Goal: Navigation & Orientation: Find specific page/section

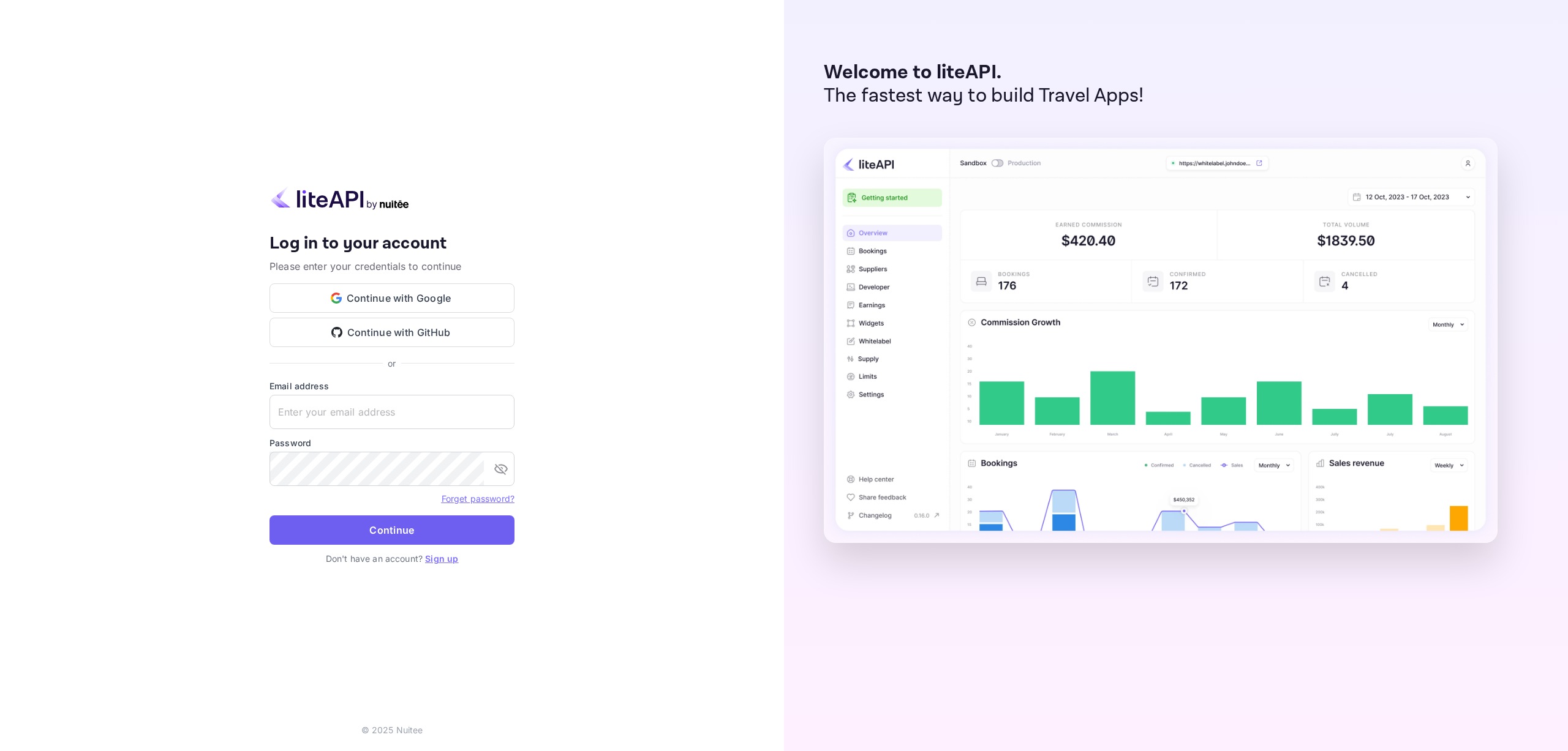
type input "[EMAIL_ADDRESS][DOMAIN_NAME]"
click at [374, 527] on button "Continue" at bounding box center [391, 530] width 245 height 29
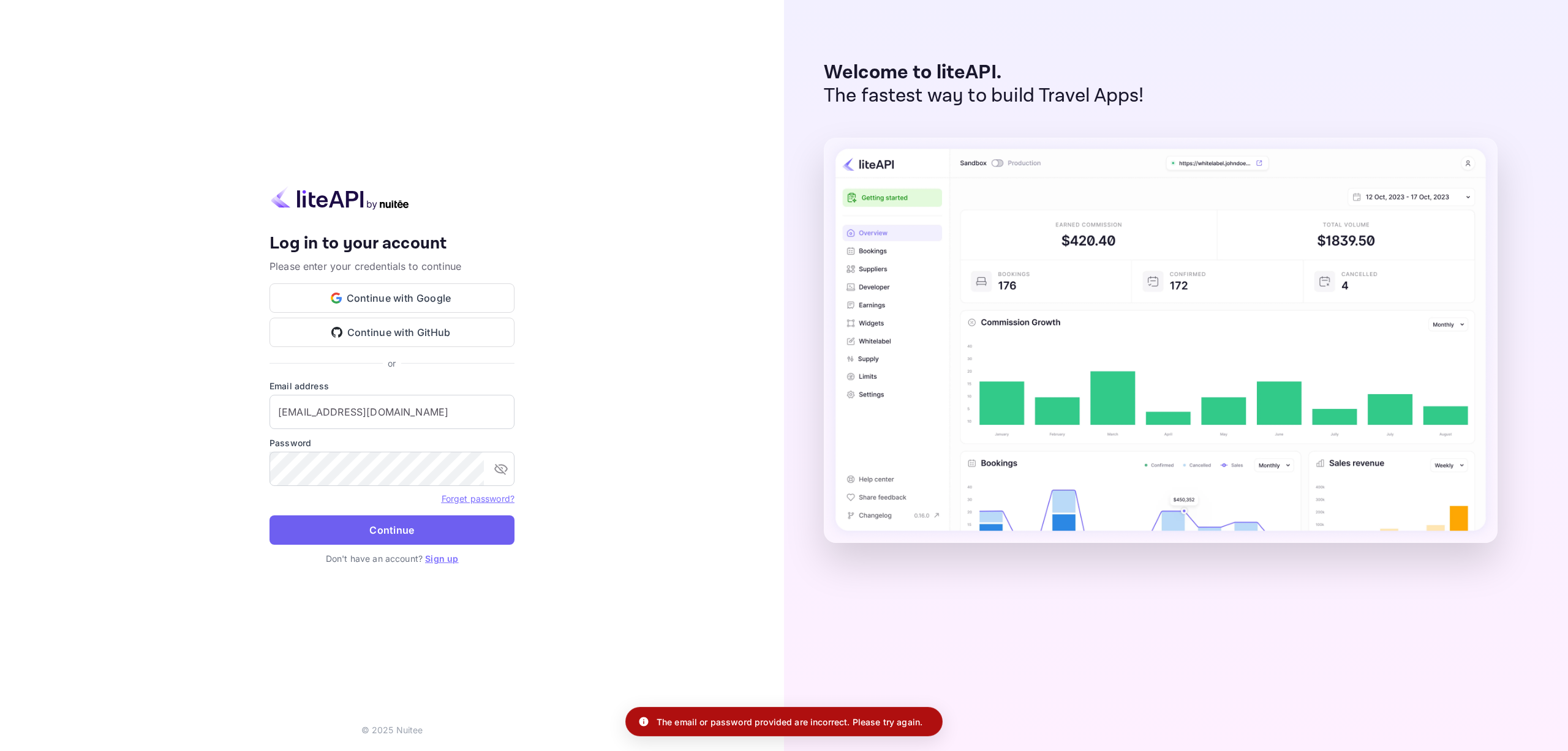
click at [372, 526] on button "Continue" at bounding box center [391, 530] width 245 height 29
click at [380, 299] on button "Continue with Google" at bounding box center [391, 298] width 245 height 29
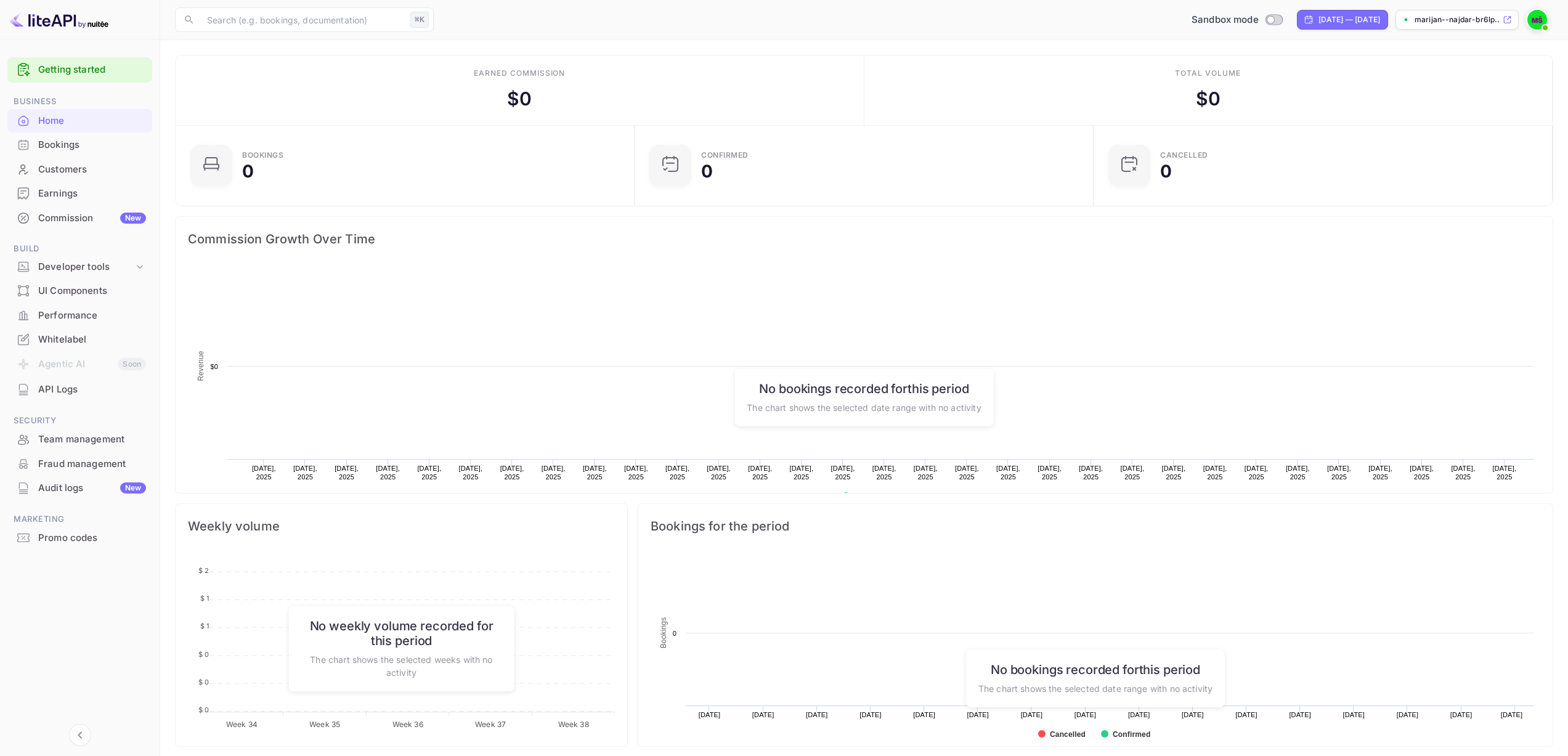
scroll to position [191, 443]
click at [1348, 19] on div "[DATE] — [DATE]" at bounding box center [1349, 19] width 61 height 11
select select "7"
select select "2025"
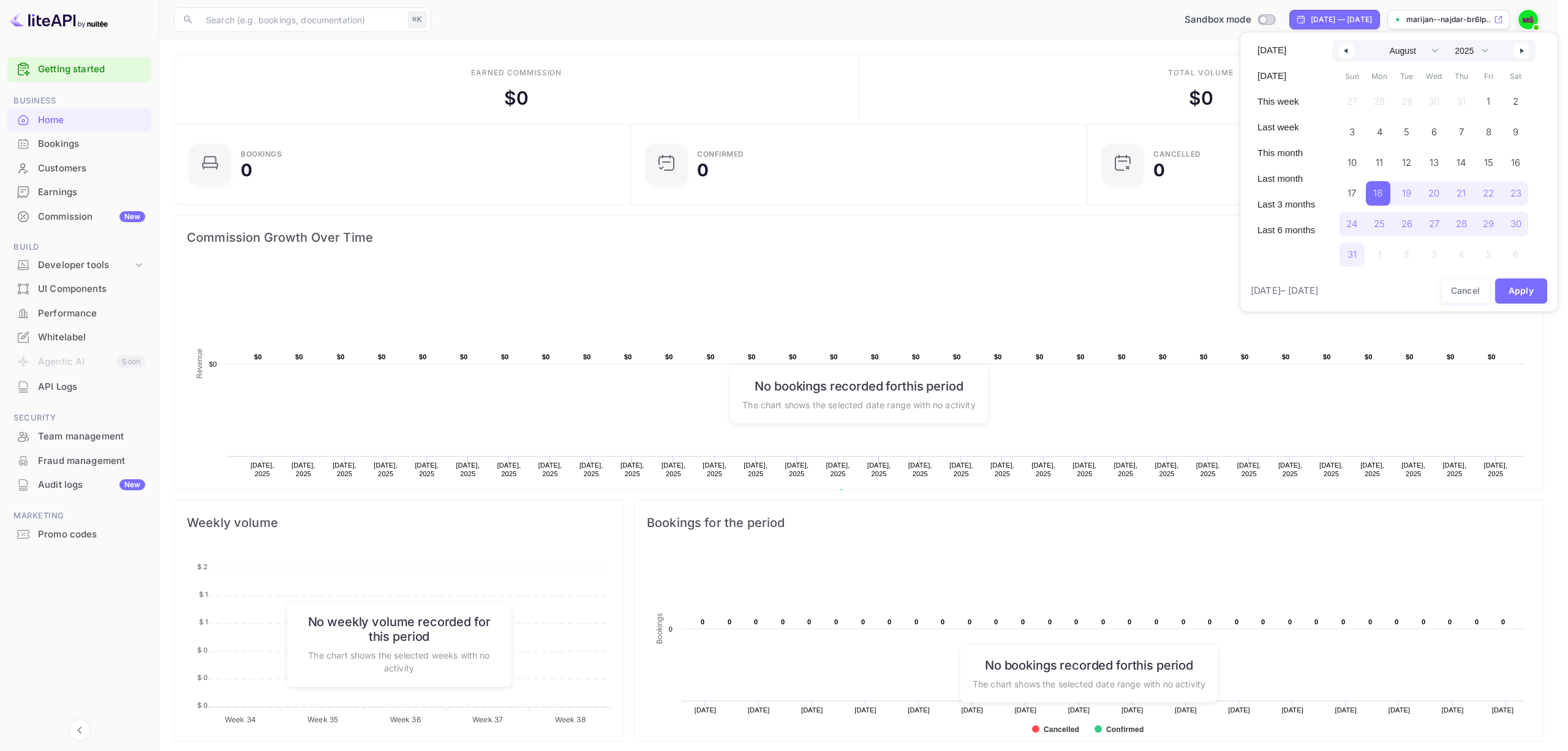
click at [827, 60] on div at bounding box center [784, 375] width 1568 height 751
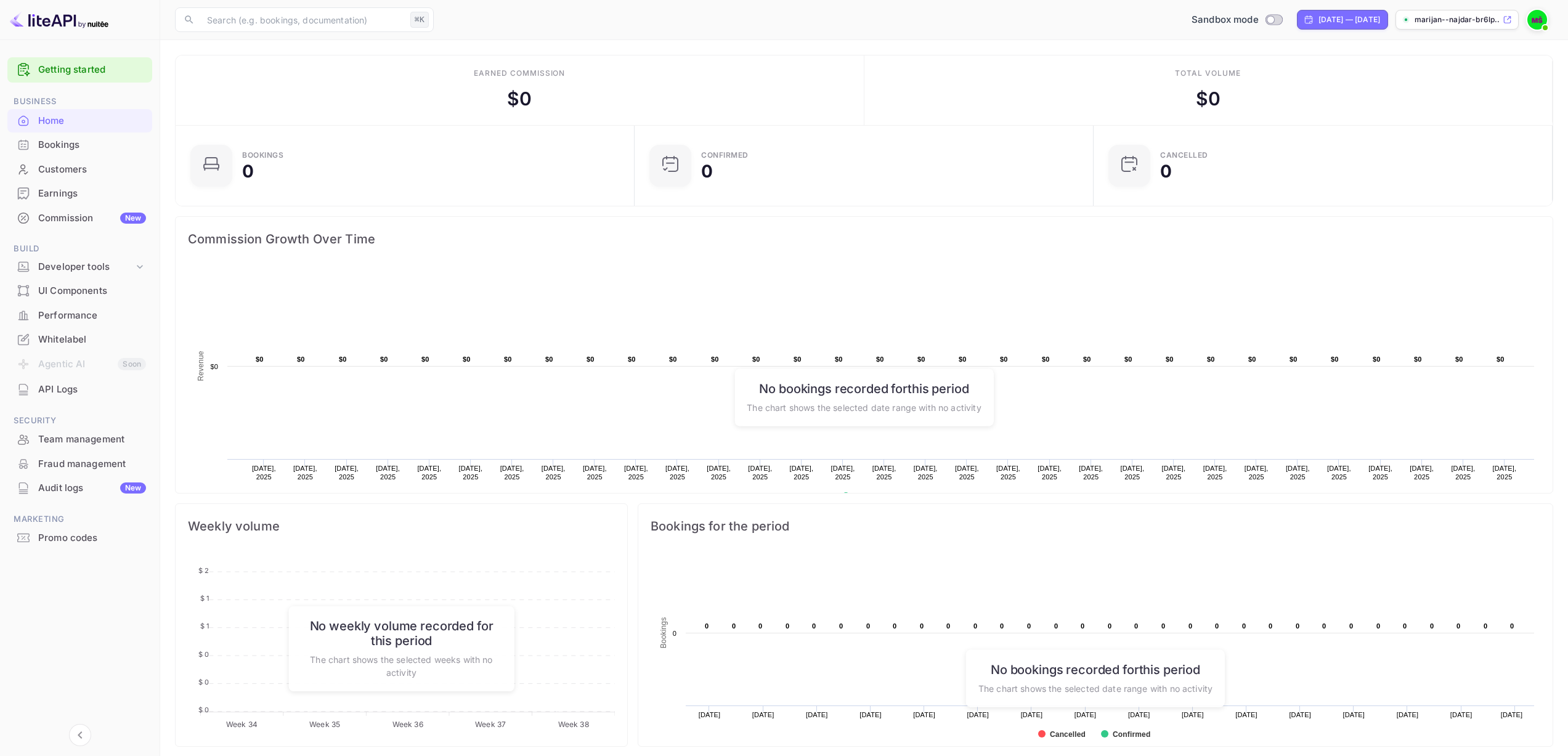
click at [51, 151] on div "Bookings" at bounding box center [92, 145] width 108 height 14
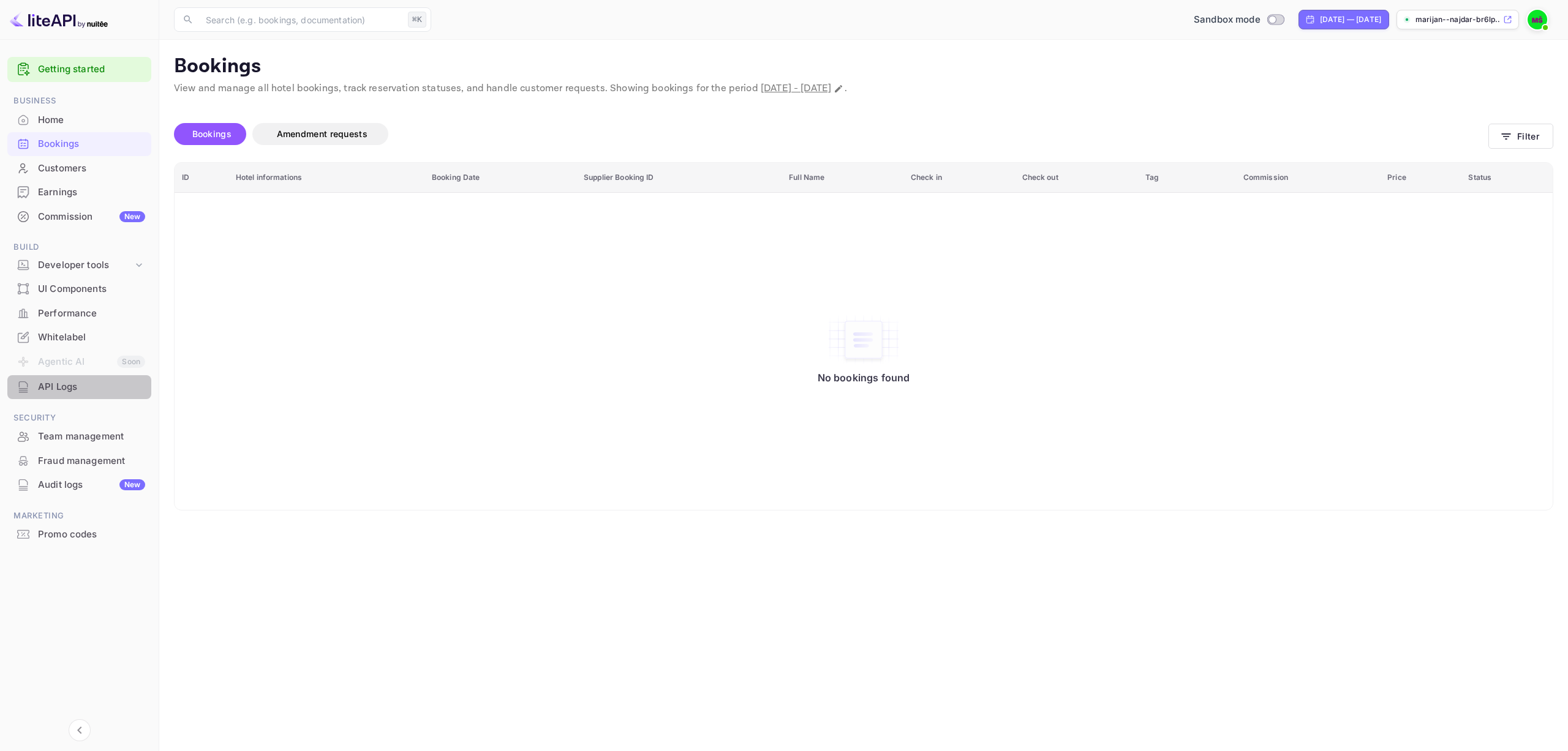
click at [94, 385] on div "API Logs" at bounding box center [91, 387] width 107 height 14
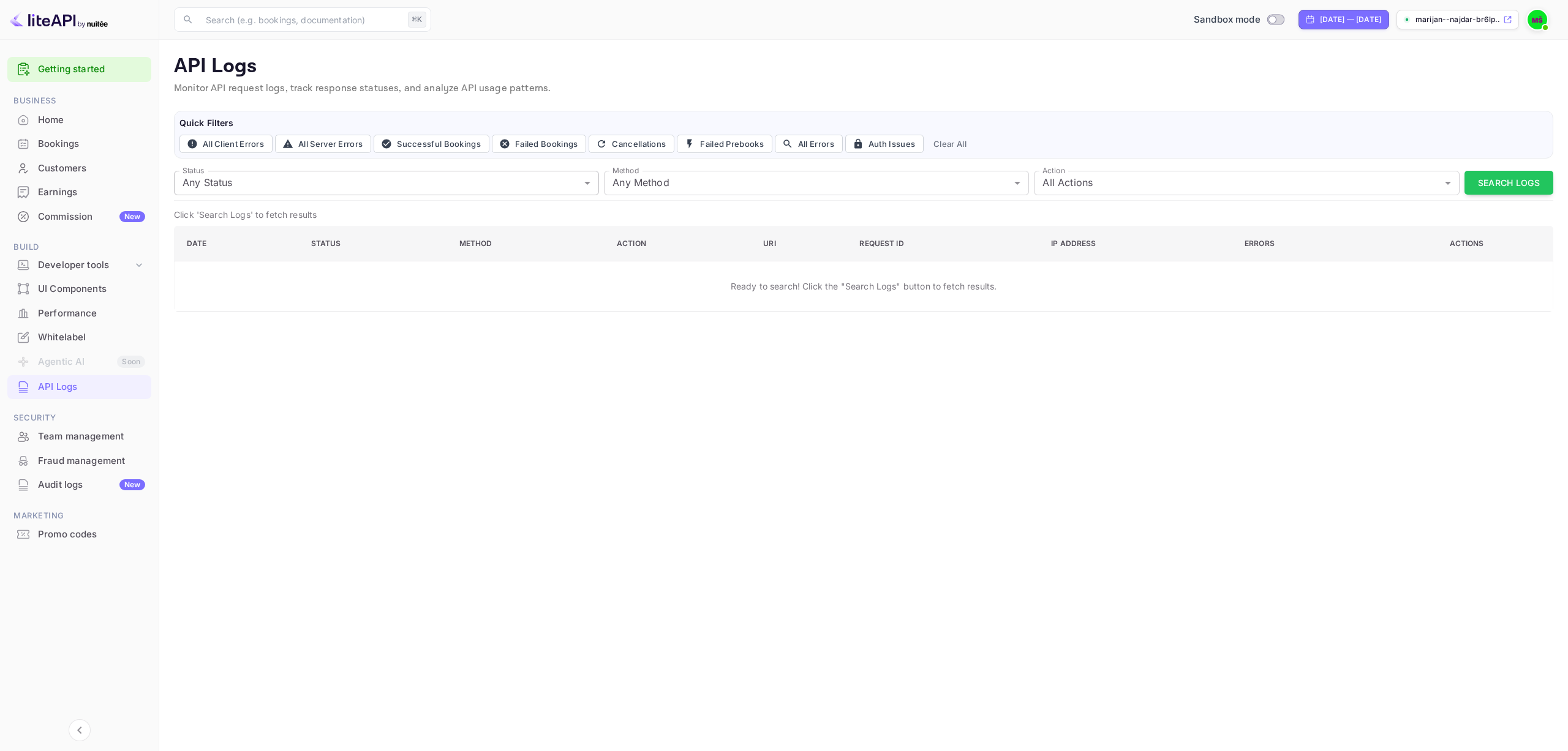
click at [233, 179] on body "Getting started Business Home Bookings Customers Earnings Commission New Build …" at bounding box center [784, 375] width 1568 height 751
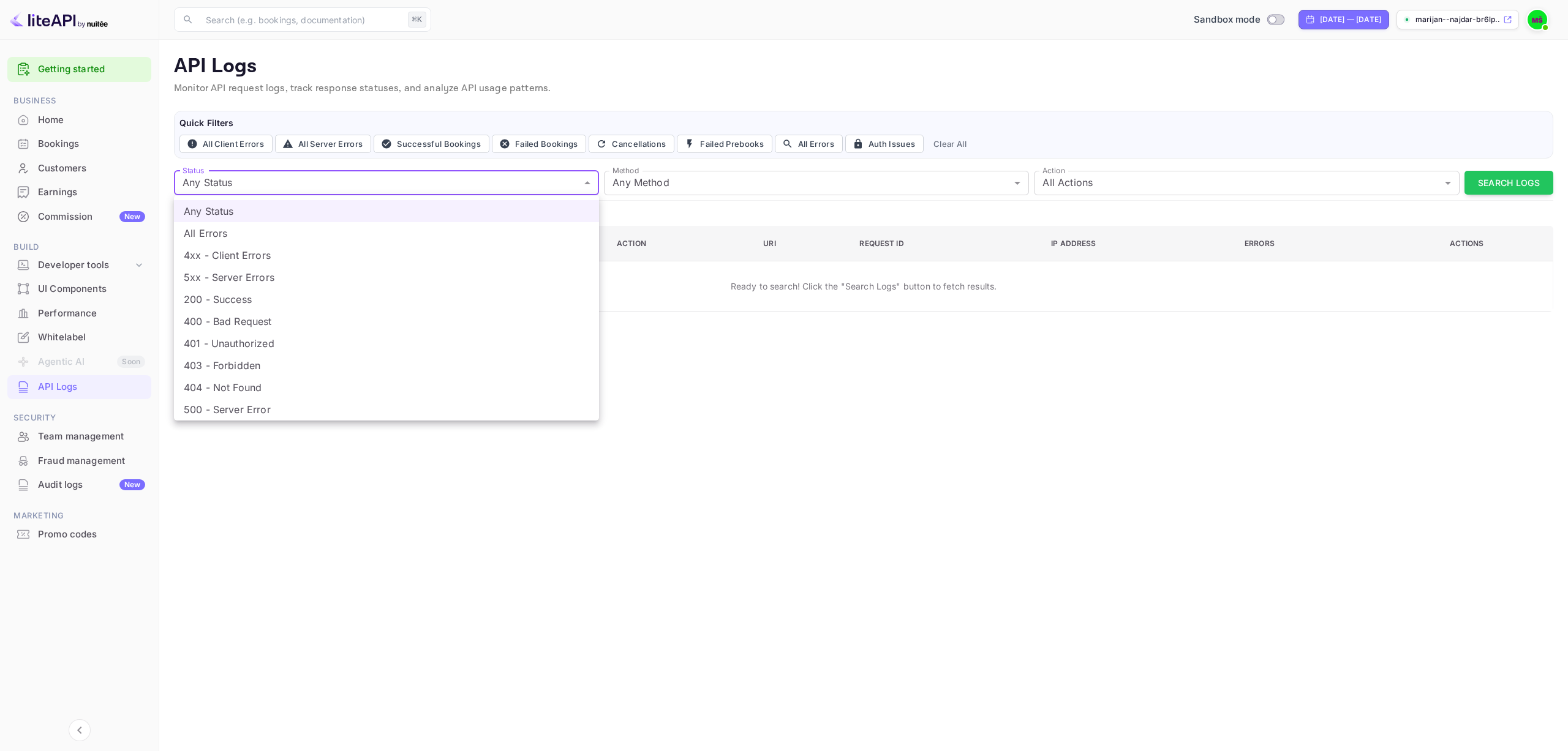
click at [188, 170] on div at bounding box center [784, 375] width 1568 height 751
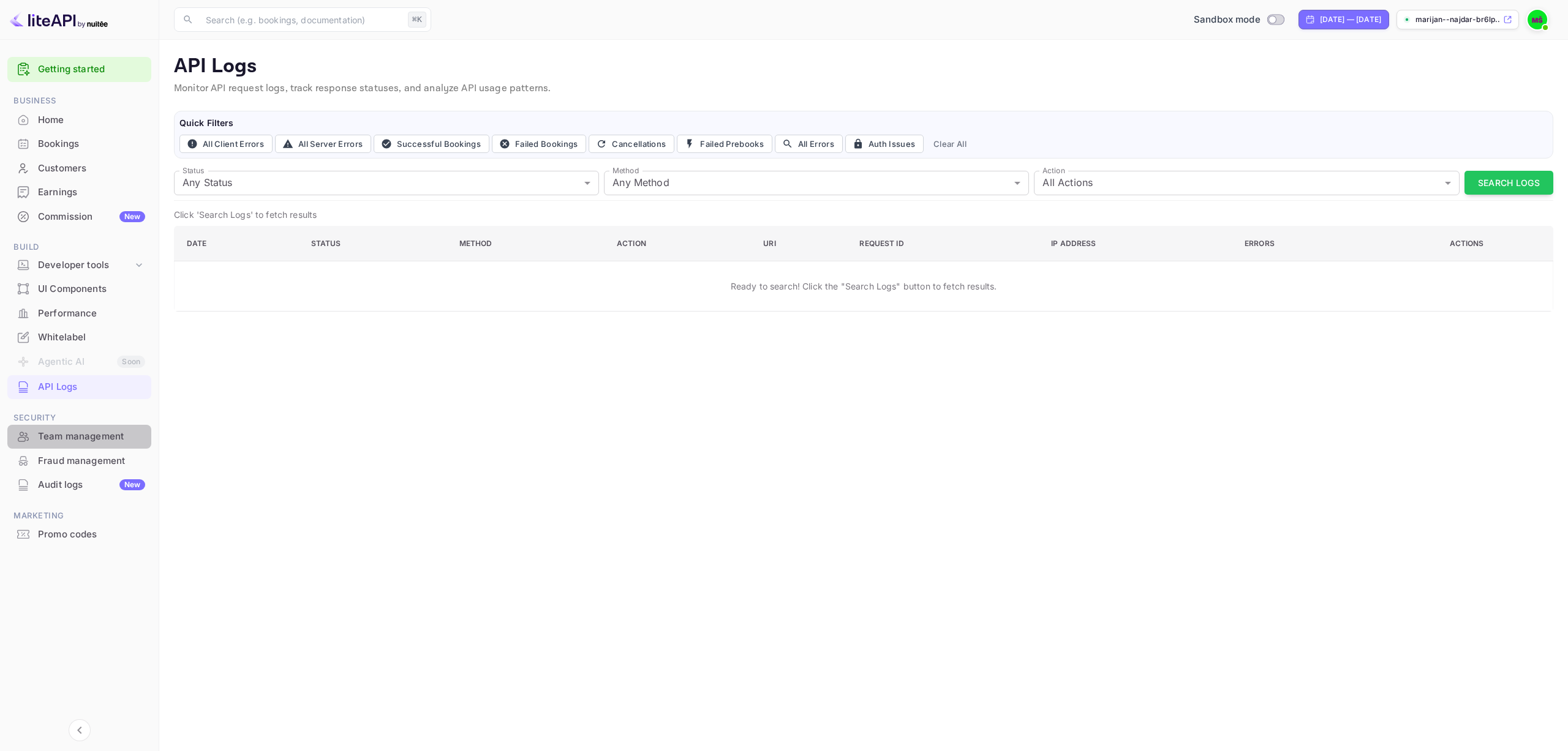
click at [66, 436] on div "Team management" at bounding box center [91, 437] width 107 height 14
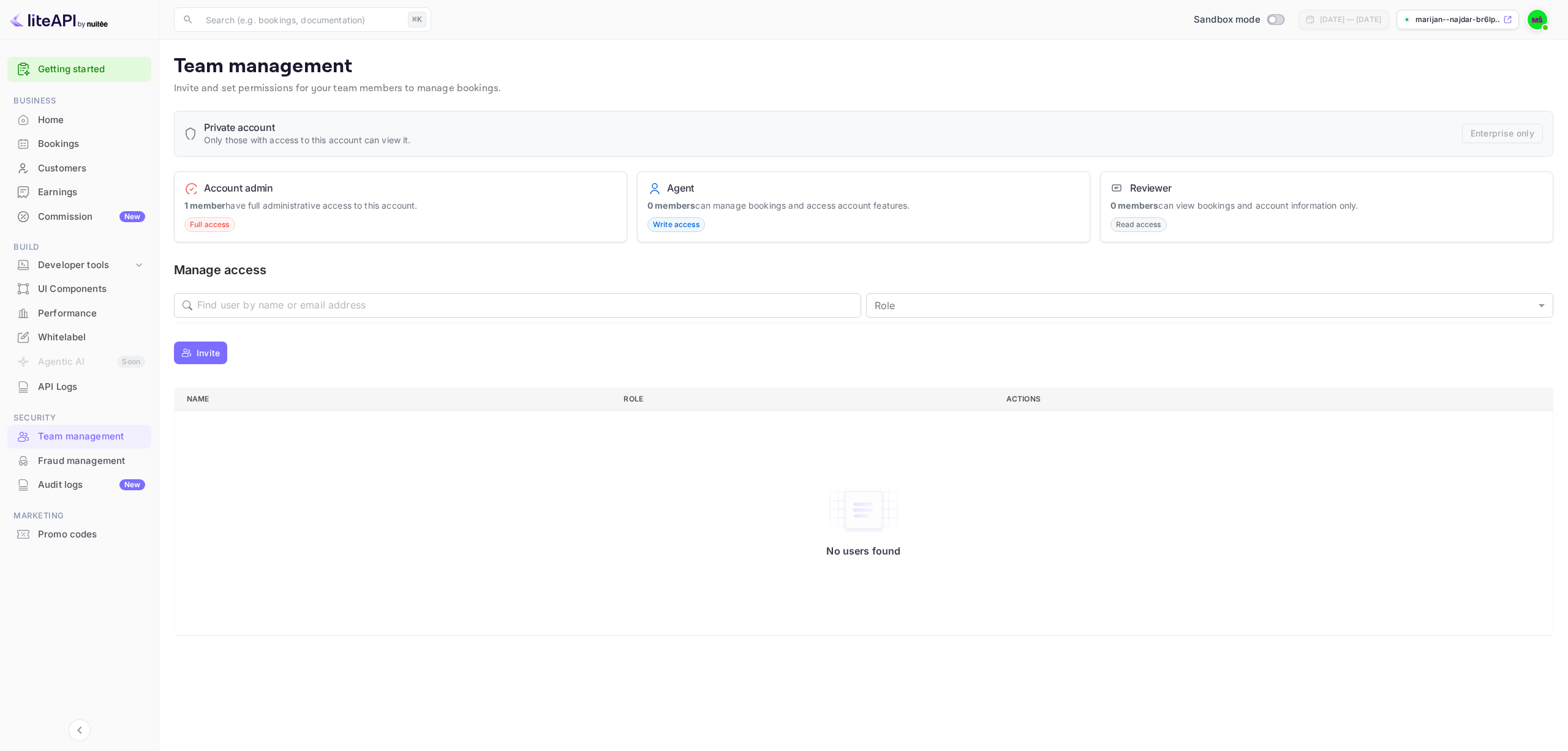
click at [250, 285] on div "Manage access ​ ​ Role ​ Role" at bounding box center [863, 292] width 1379 height 61
click at [247, 305] on input "text" at bounding box center [529, 306] width 664 height 24
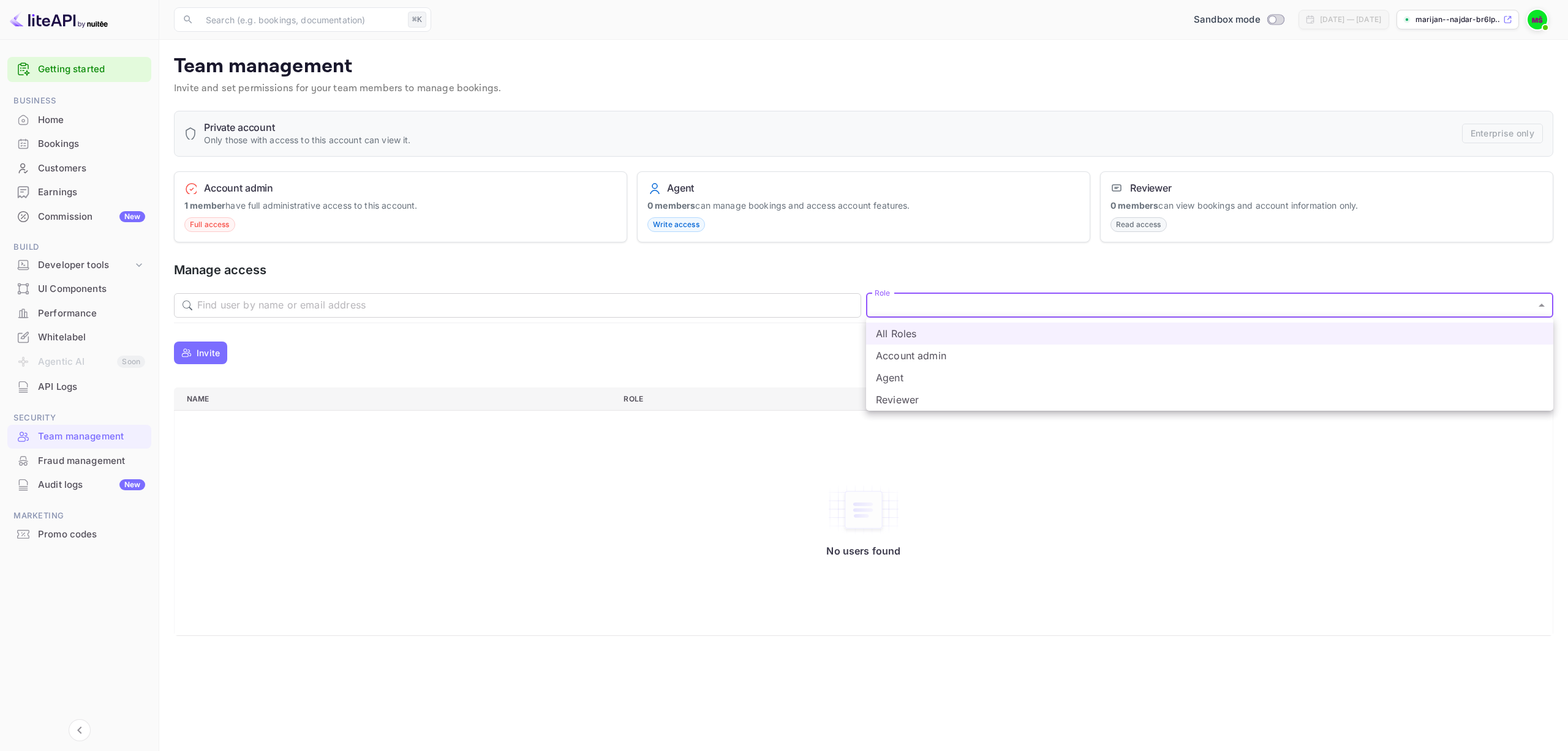
click at [943, 303] on body "Getting started Business Home Bookings Customers Earnings Commission New Build …" at bounding box center [784, 375] width 1568 height 751
click at [306, 366] on div at bounding box center [784, 375] width 1568 height 751
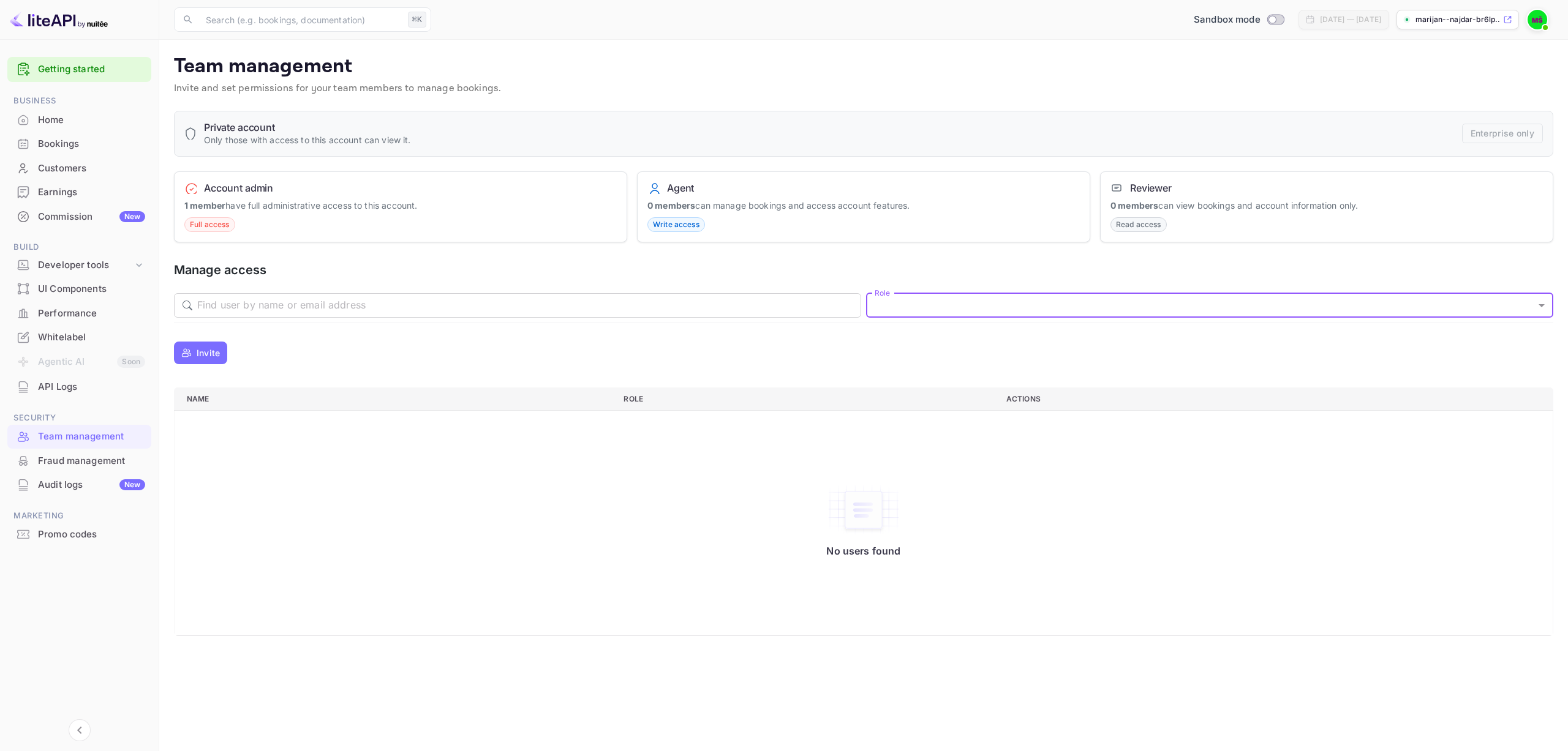
click at [215, 355] on p "Invite" at bounding box center [208, 353] width 23 height 13
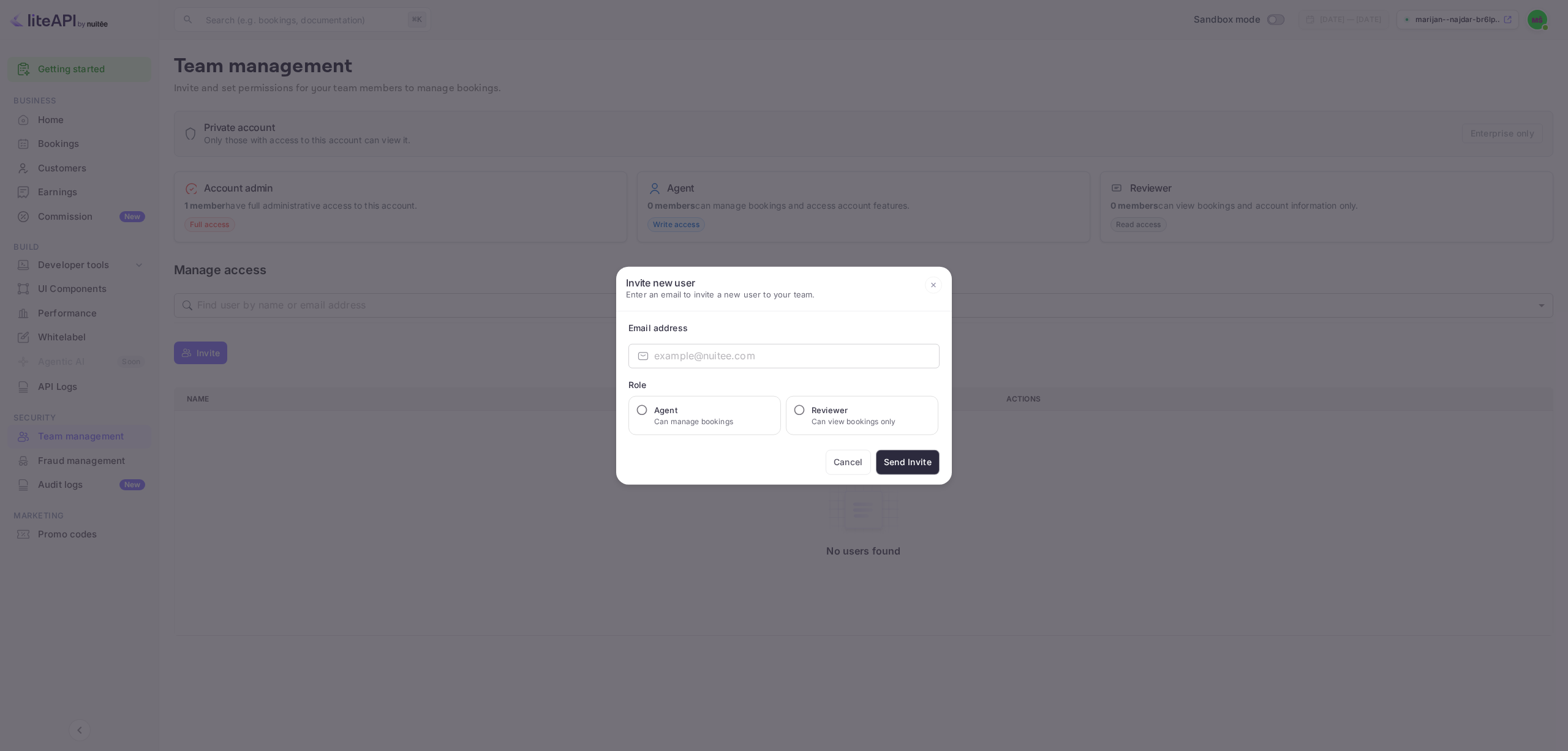
click at [936, 280] on icon at bounding box center [934, 285] width 17 height 17
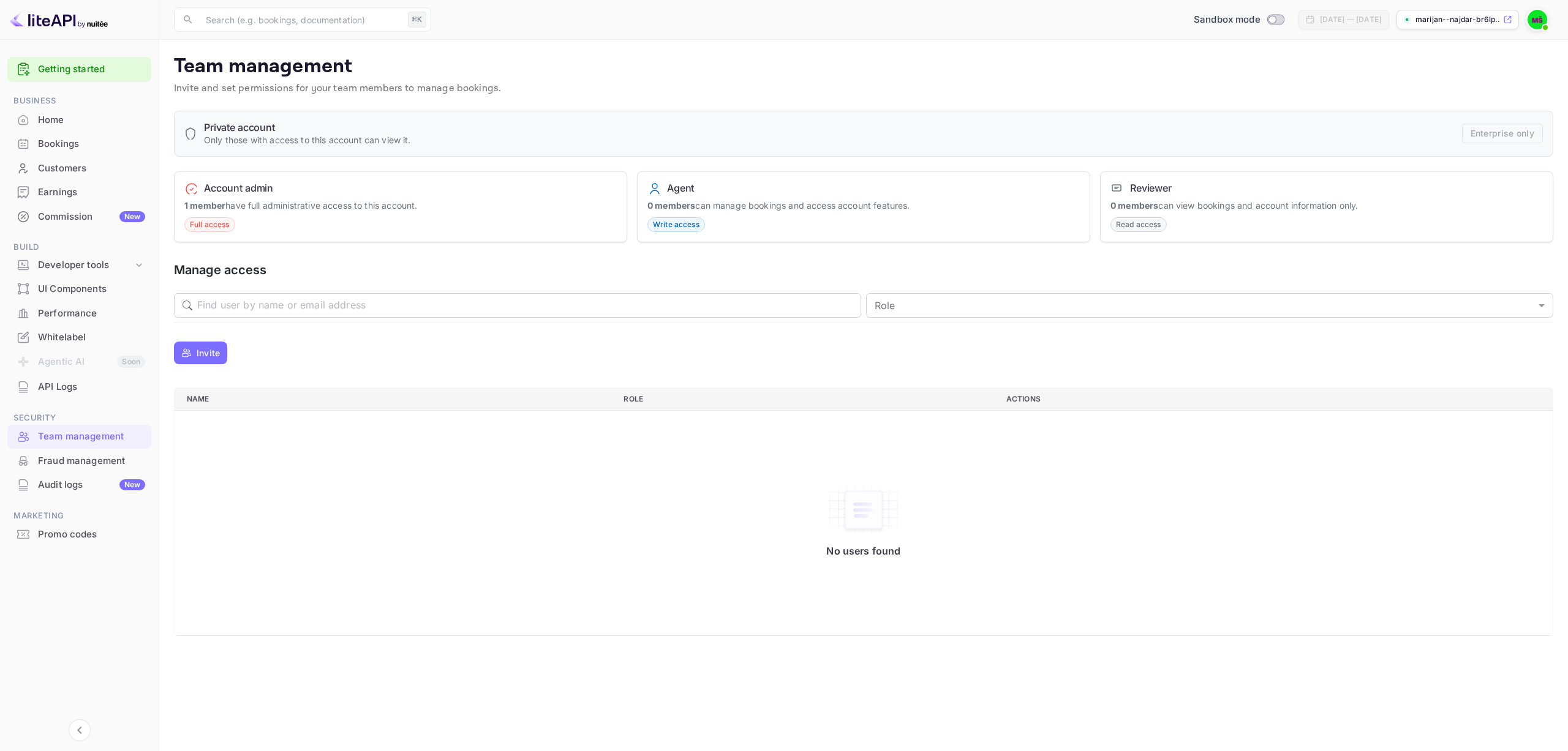
click at [52, 488] on div "Audit logs New" at bounding box center [91, 485] width 107 height 14
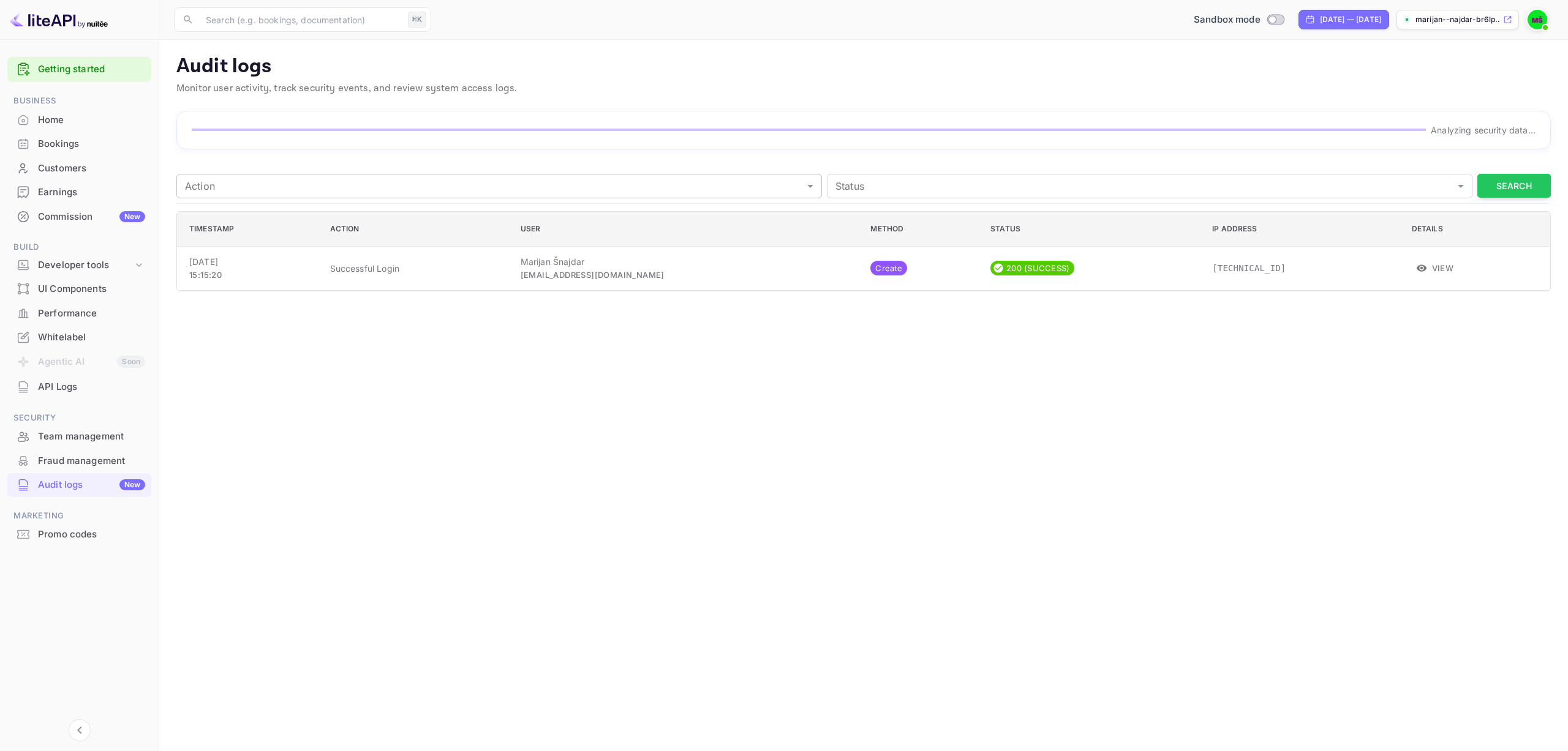
click at [250, 184] on body "Getting started Business Home Bookings Customers Earnings Commission New Build …" at bounding box center [784, 375] width 1568 height 751
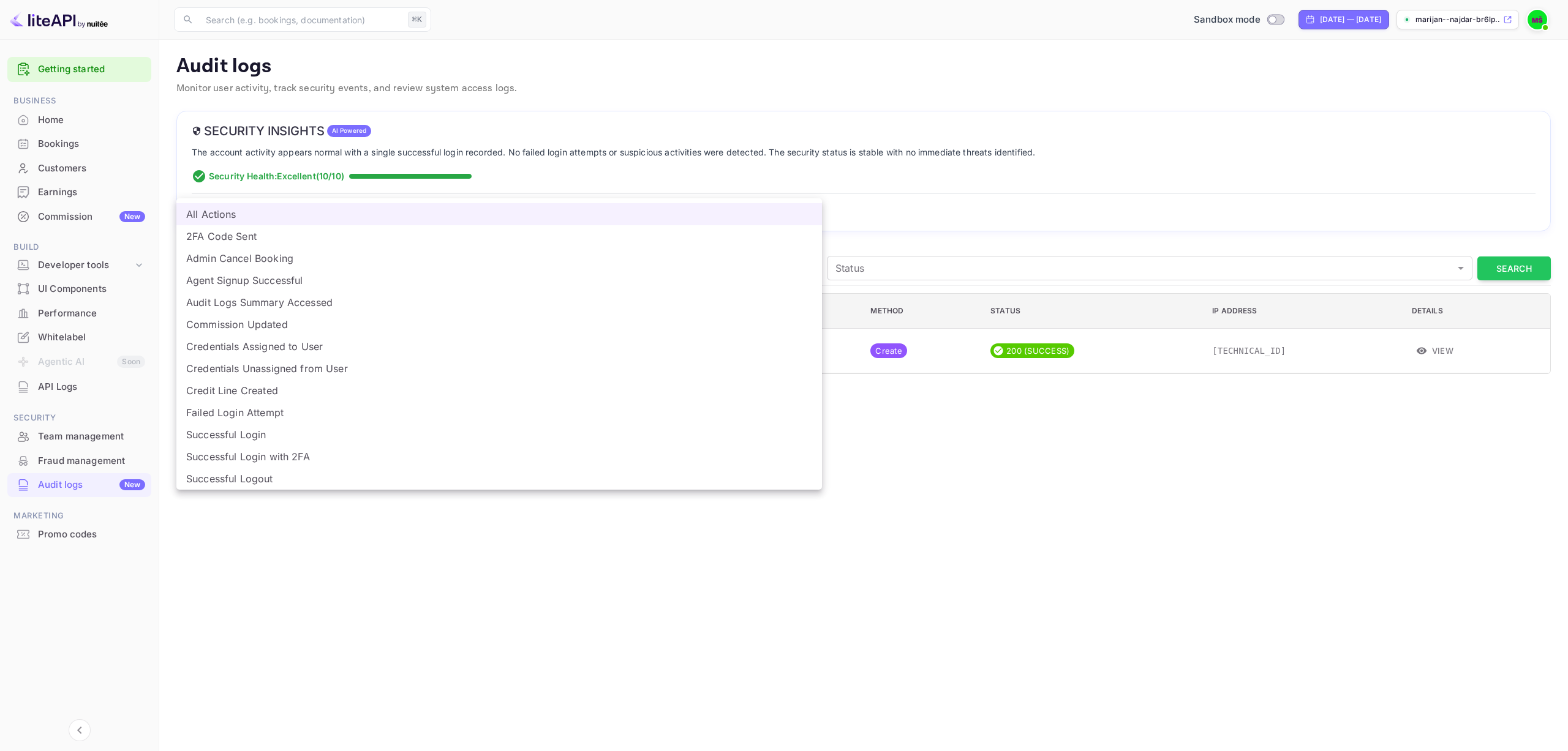
click at [892, 181] on div at bounding box center [784, 375] width 1568 height 751
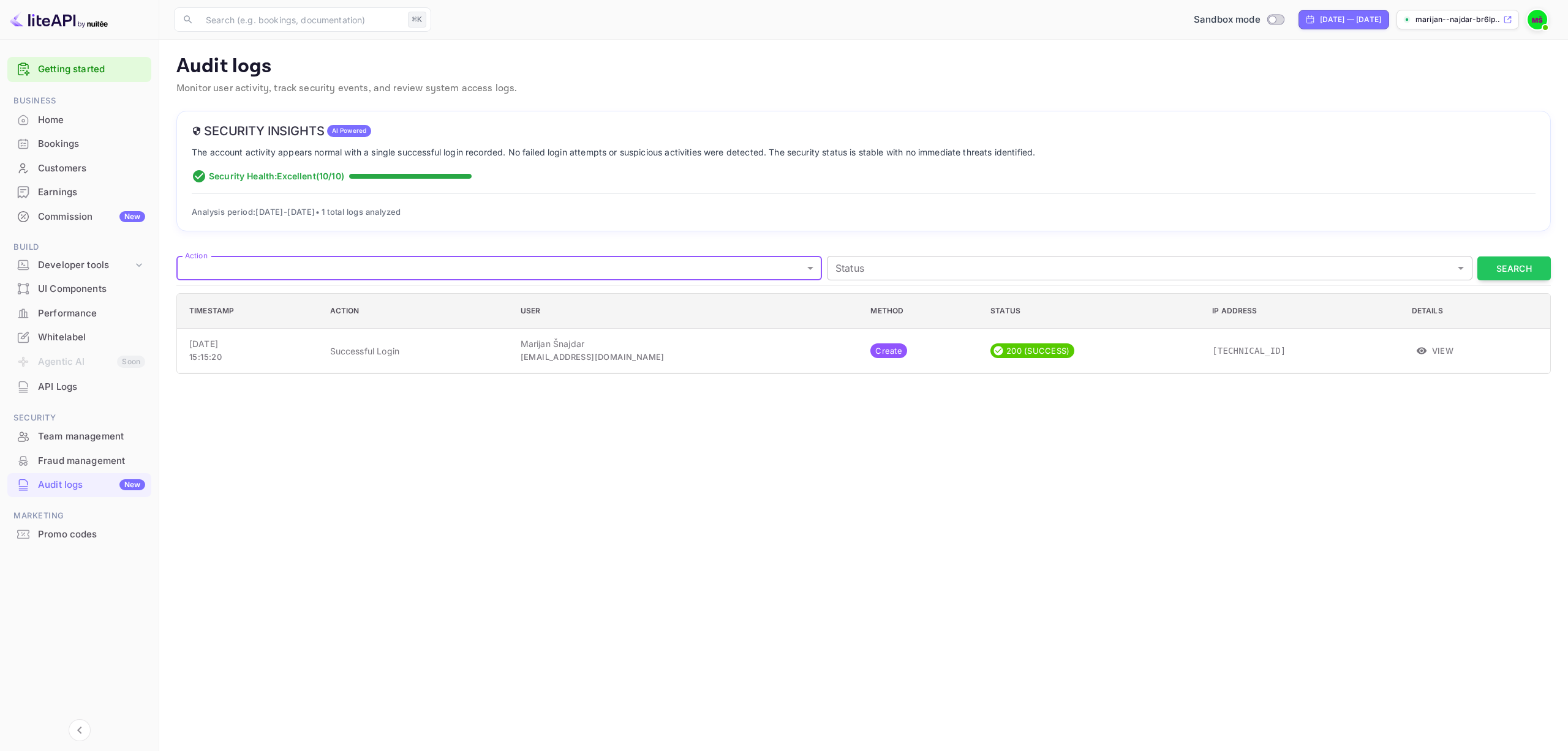
click at [912, 271] on body "Getting started Business Home Bookings Customers Earnings Commission New Build …" at bounding box center [784, 375] width 1568 height 751
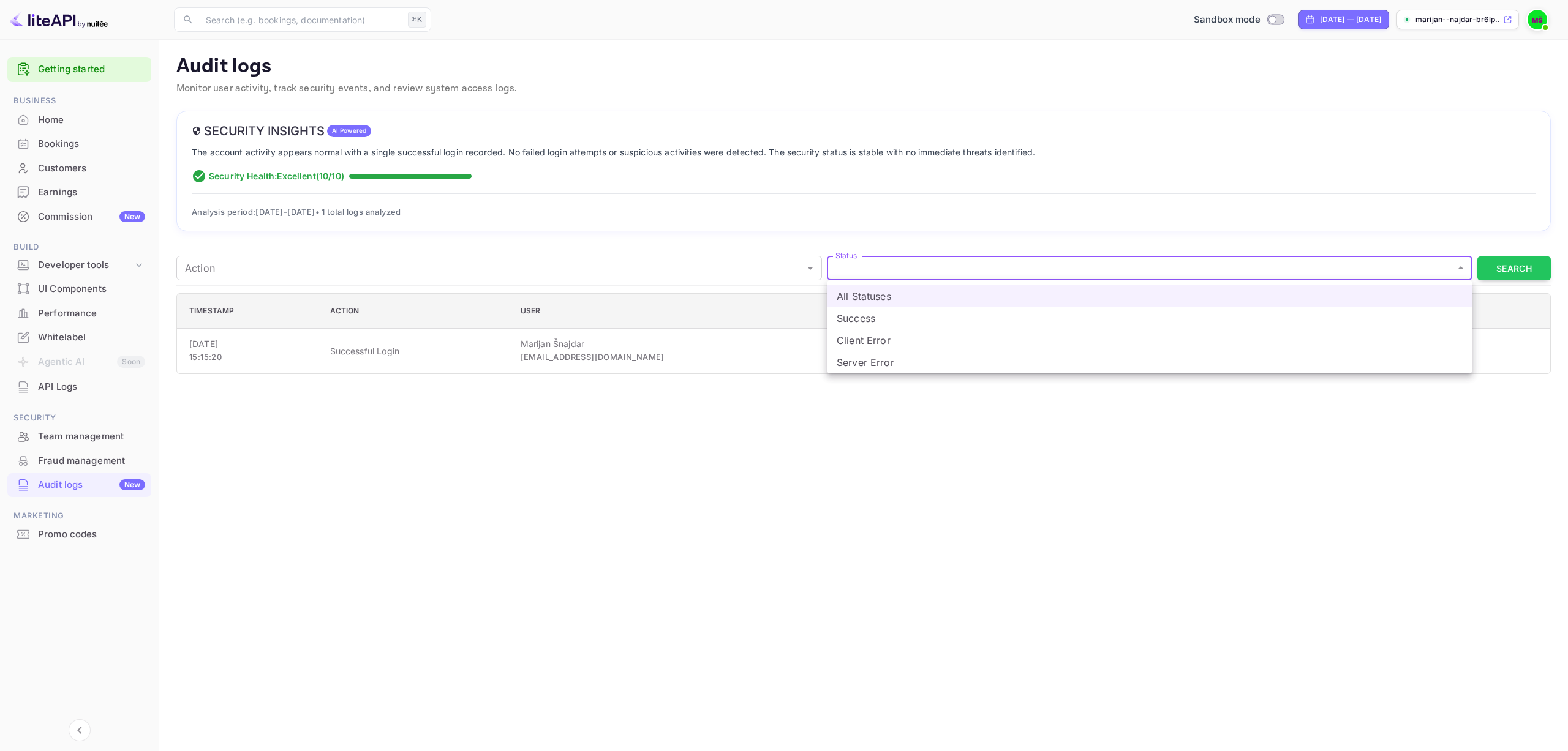
click at [612, 349] on div at bounding box center [784, 375] width 1568 height 751
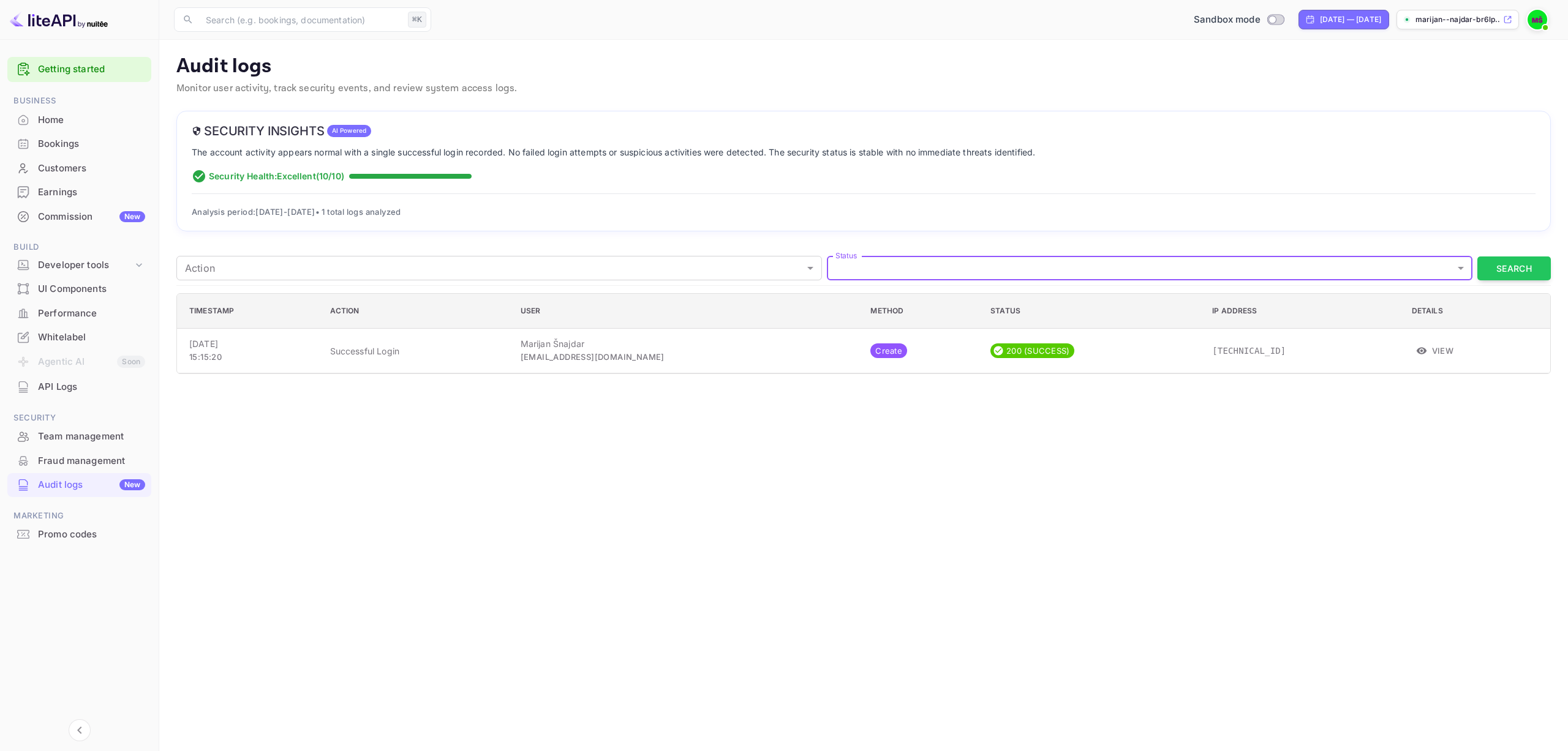
click at [365, 129] on span "AI Powered" at bounding box center [349, 131] width 44 height 9
click at [69, 537] on div "Promo codes" at bounding box center [91, 535] width 107 height 14
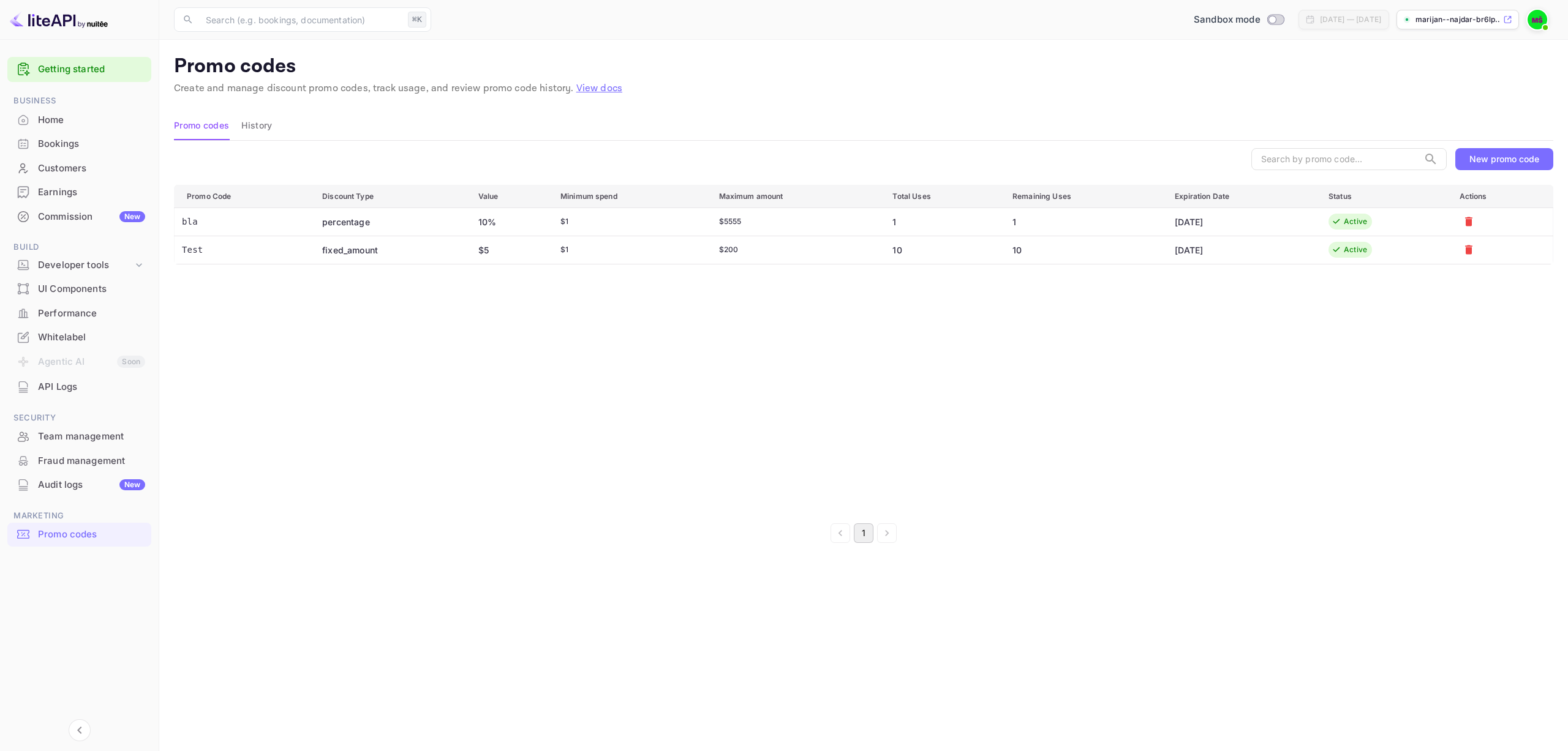
click at [1513, 162] on div "New promo code" at bounding box center [1503, 159] width 70 height 11
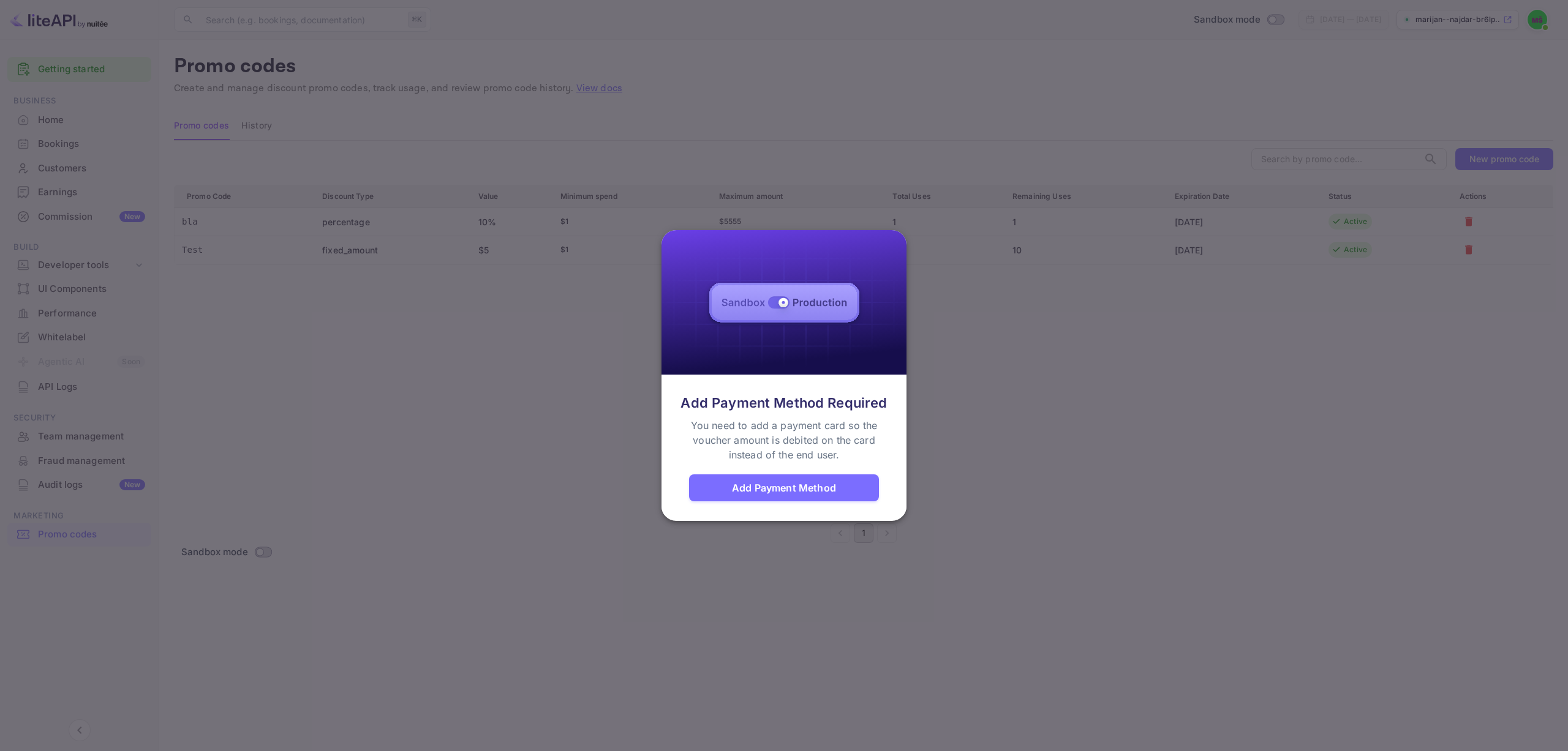
click at [573, 438] on div at bounding box center [784, 375] width 1568 height 751
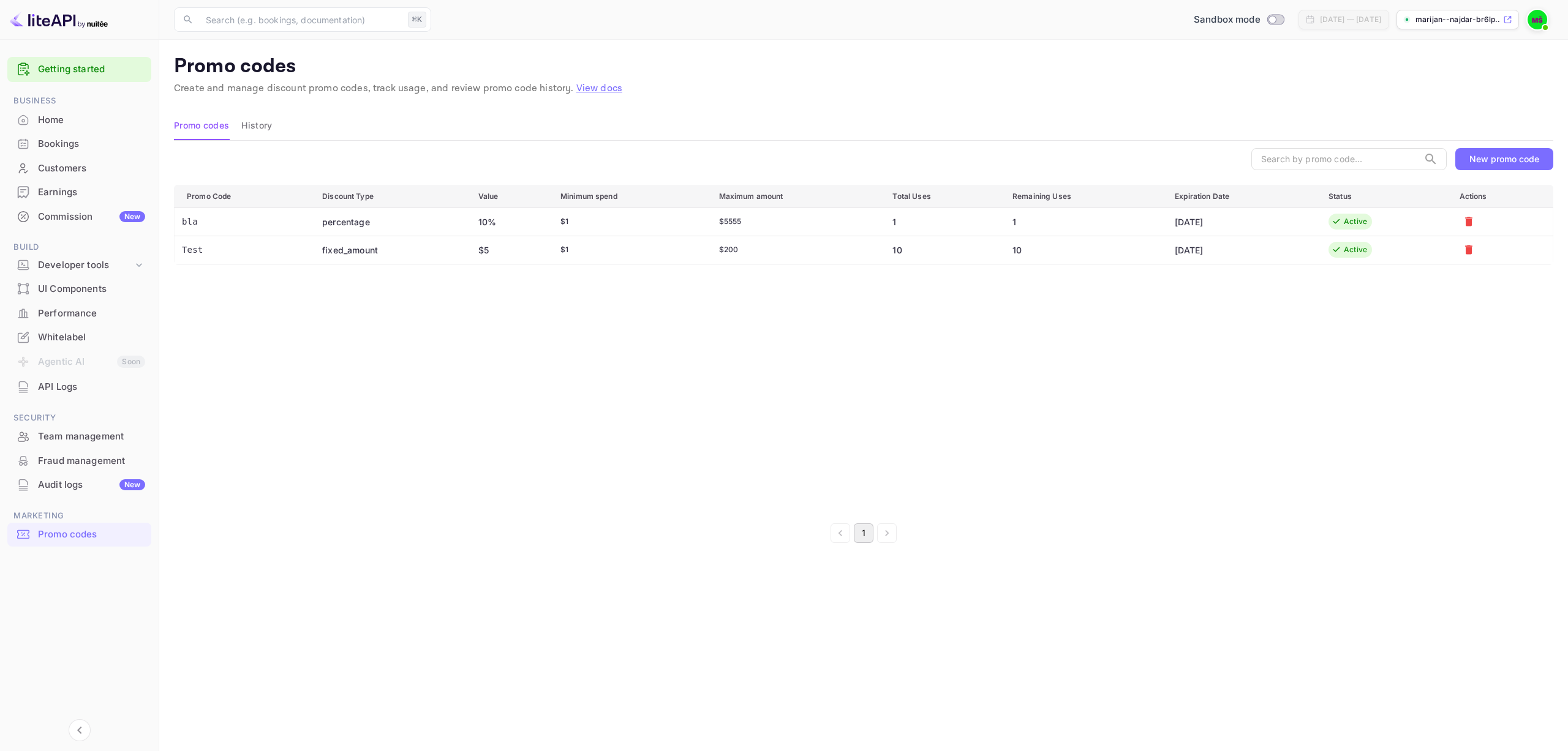
click at [70, 141] on div "Bookings" at bounding box center [91, 144] width 107 height 14
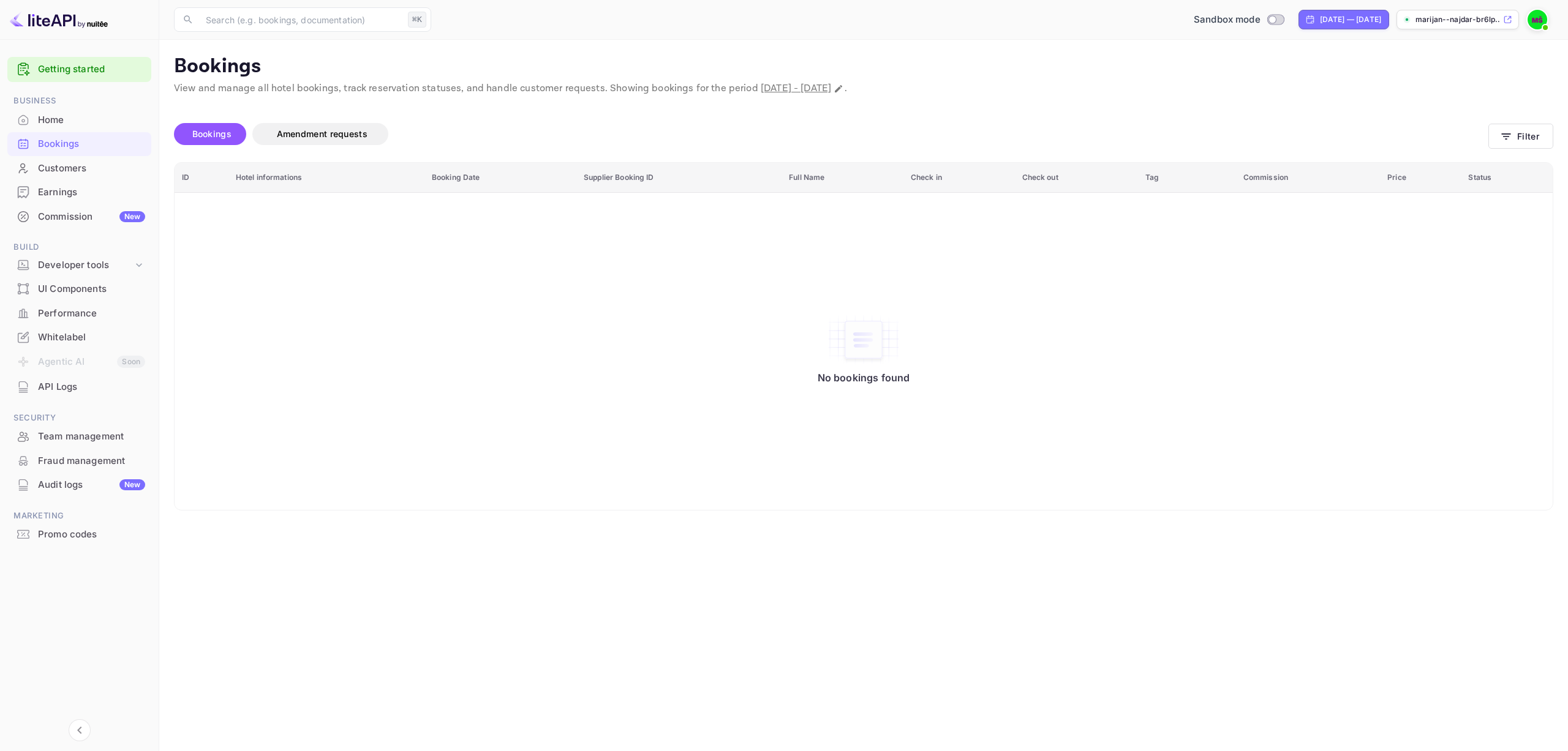
click at [60, 118] on div "Home" at bounding box center [91, 121] width 107 height 14
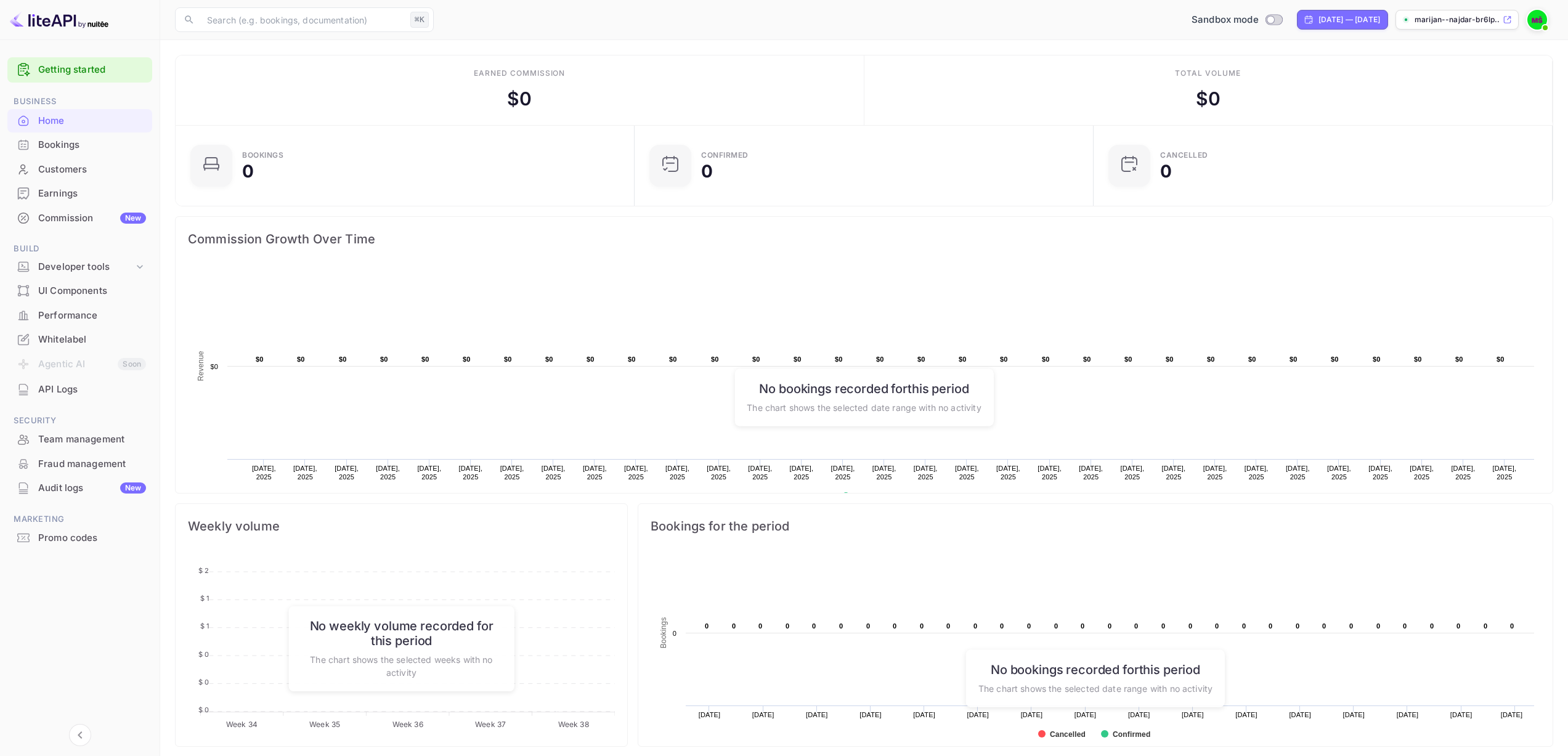
scroll to position [186, 0]
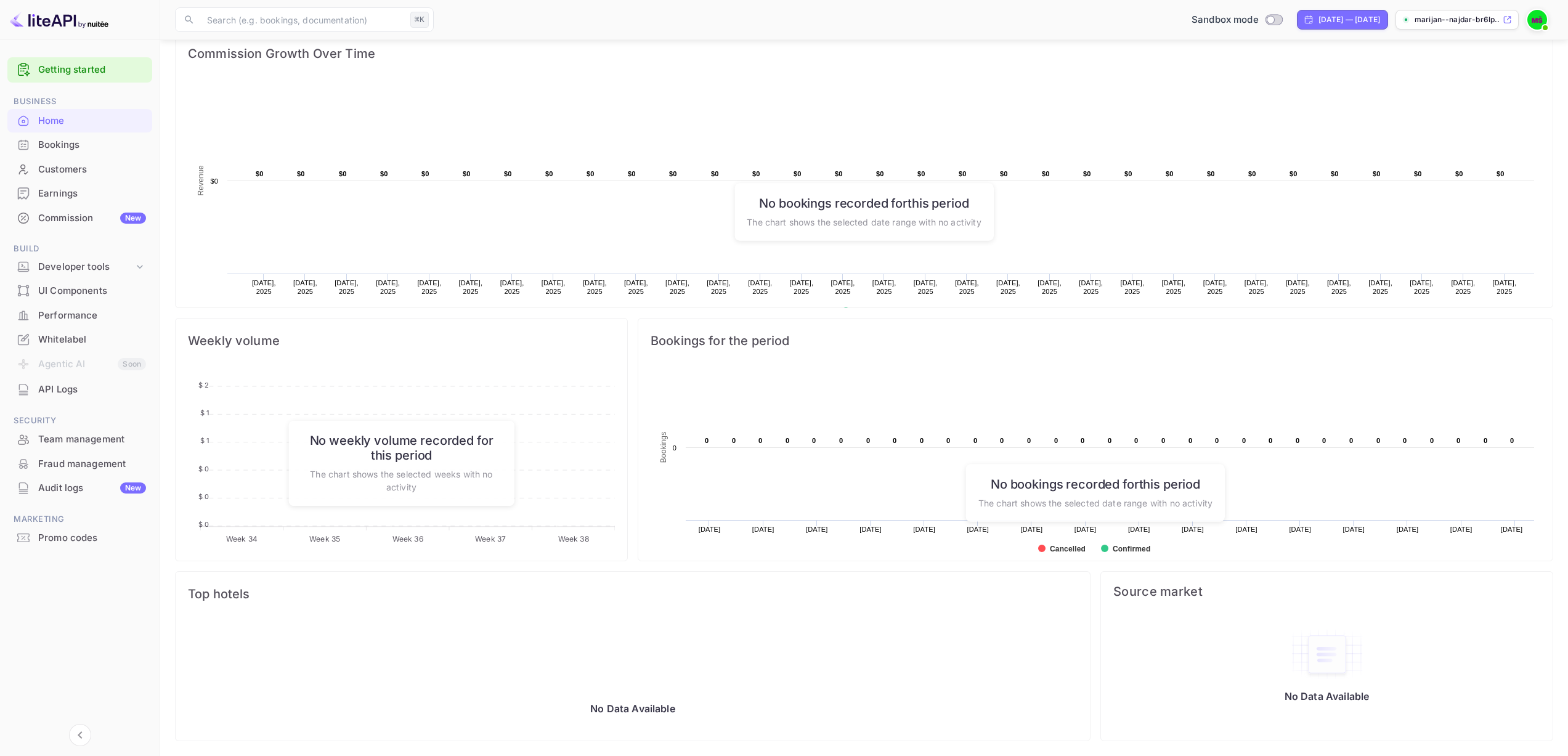
click at [74, 136] on div "Bookings" at bounding box center [79, 144] width 145 height 24
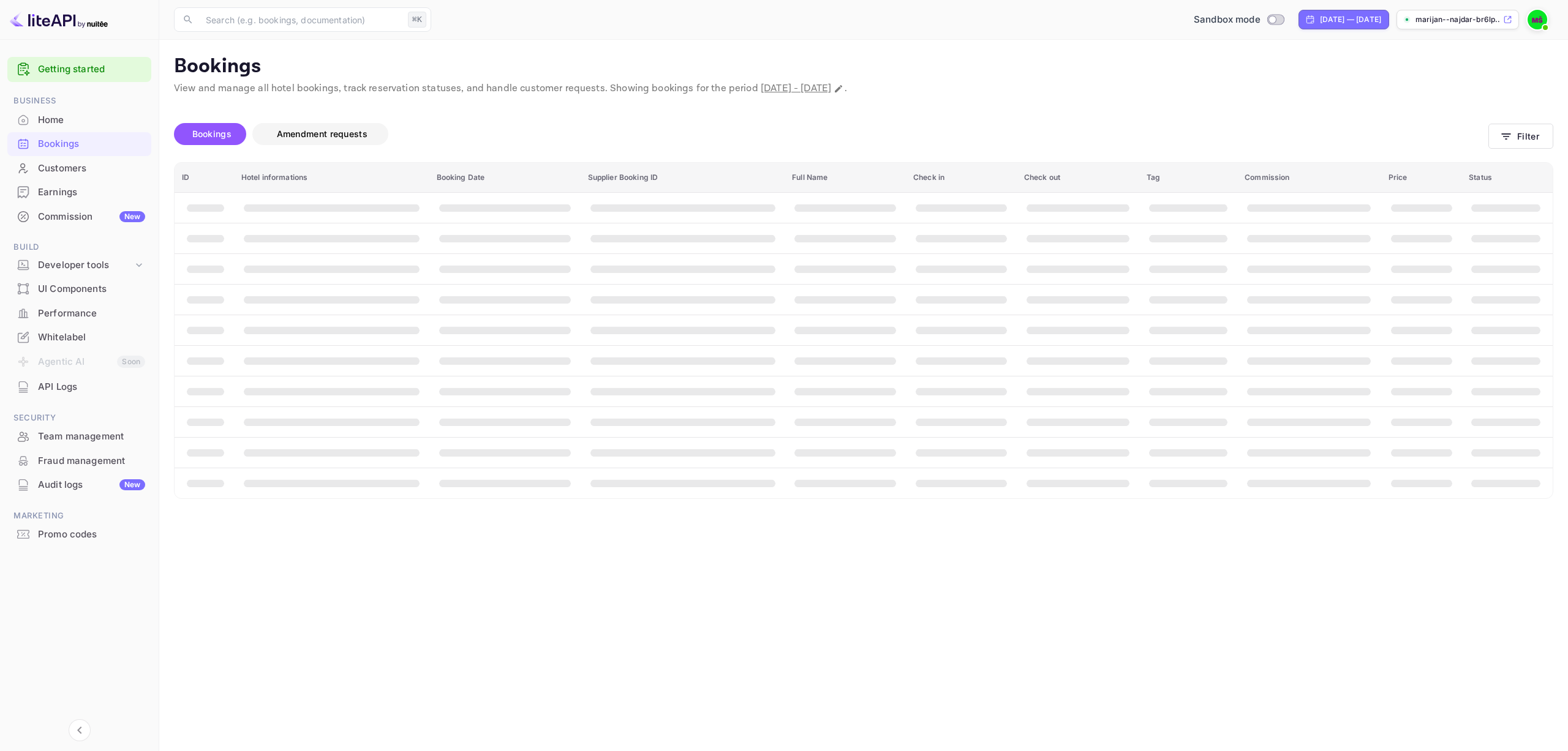
click at [300, 131] on span "Amendment requests" at bounding box center [322, 133] width 90 height 11
click at [210, 133] on span "Bookings" at bounding box center [212, 133] width 39 height 11
click at [57, 166] on div "Customers" at bounding box center [91, 169] width 107 height 14
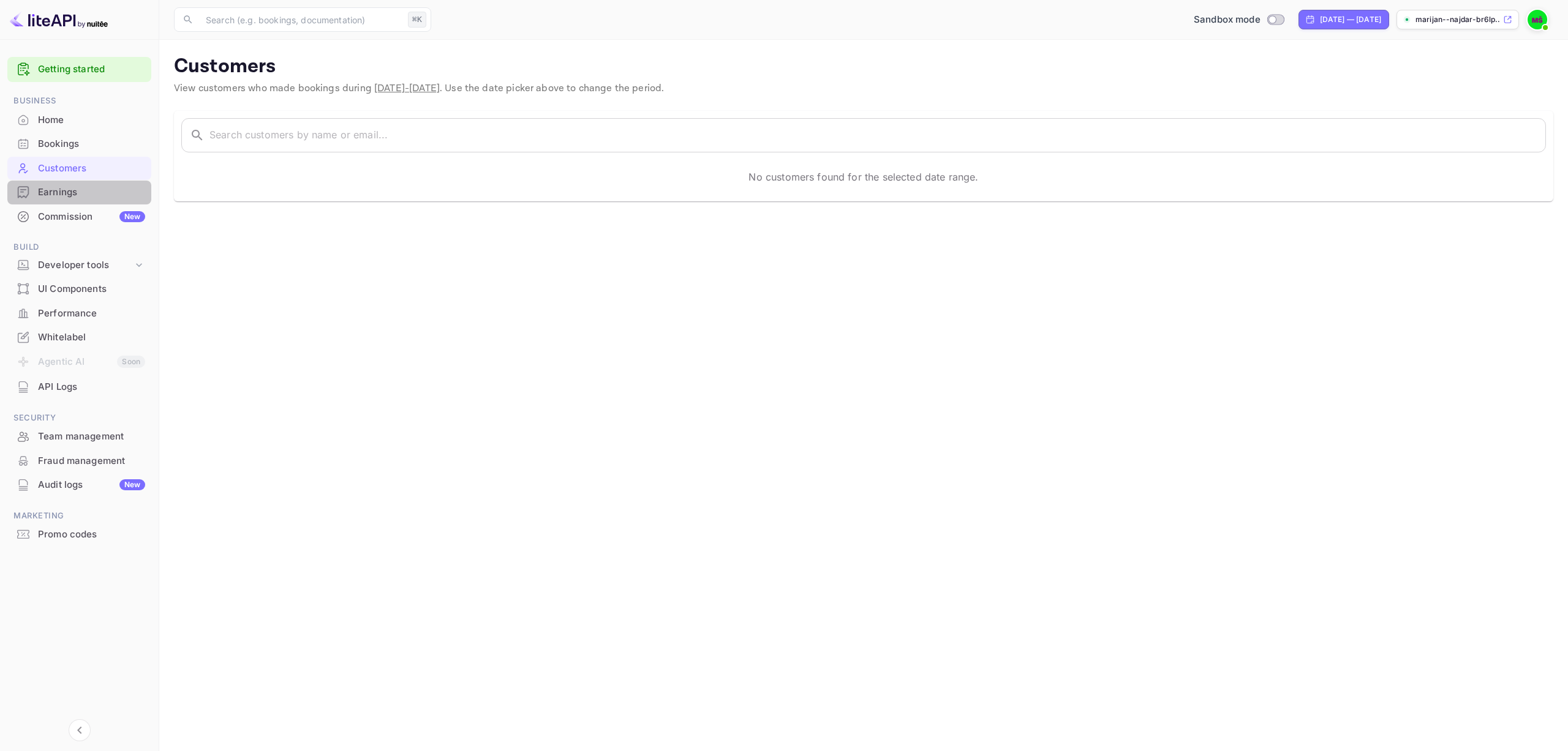
click at [55, 192] on div "Earnings" at bounding box center [91, 193] width 107 height 14
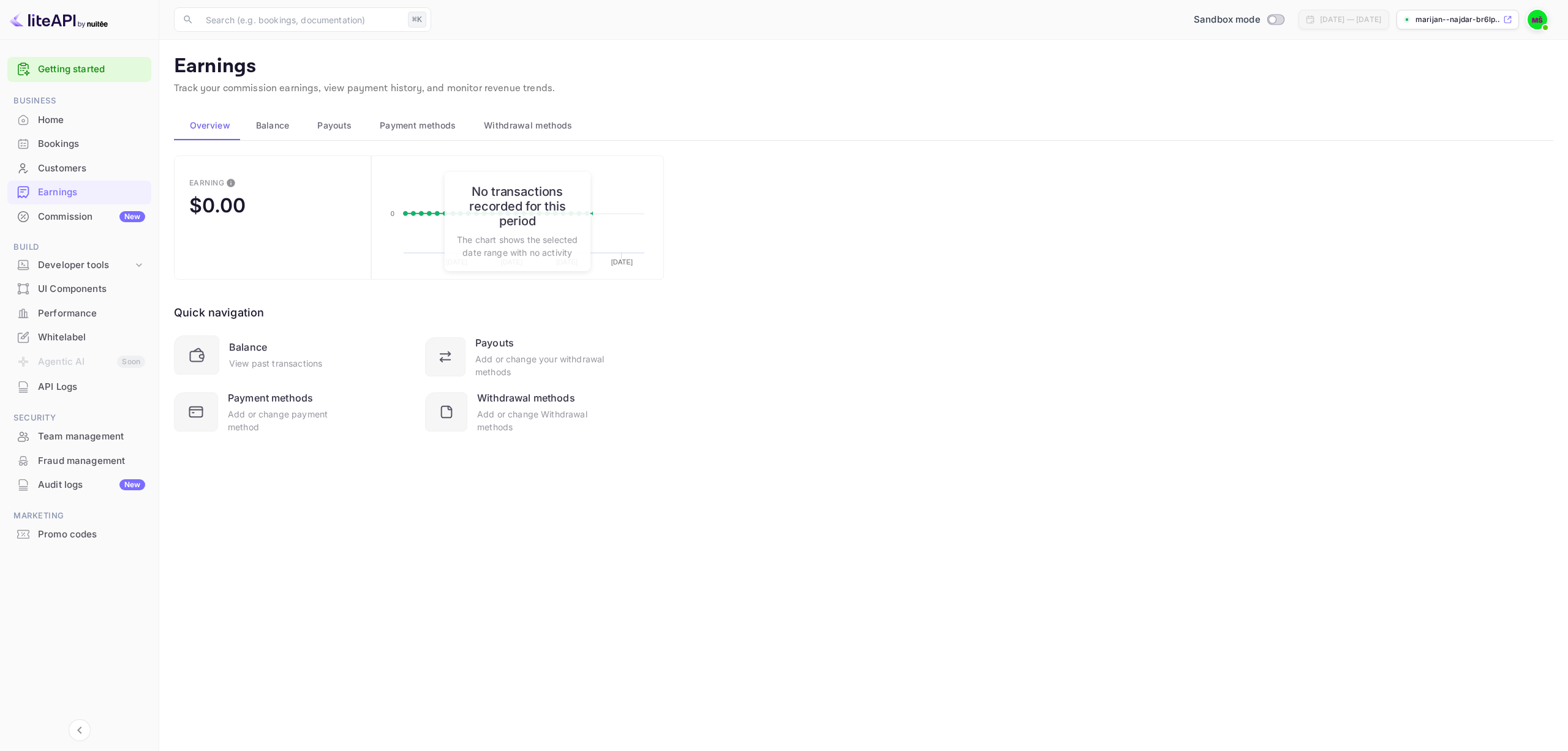
click at [273, 130] on span "Balance" at bounding box center [273, 126] width 34 height 14
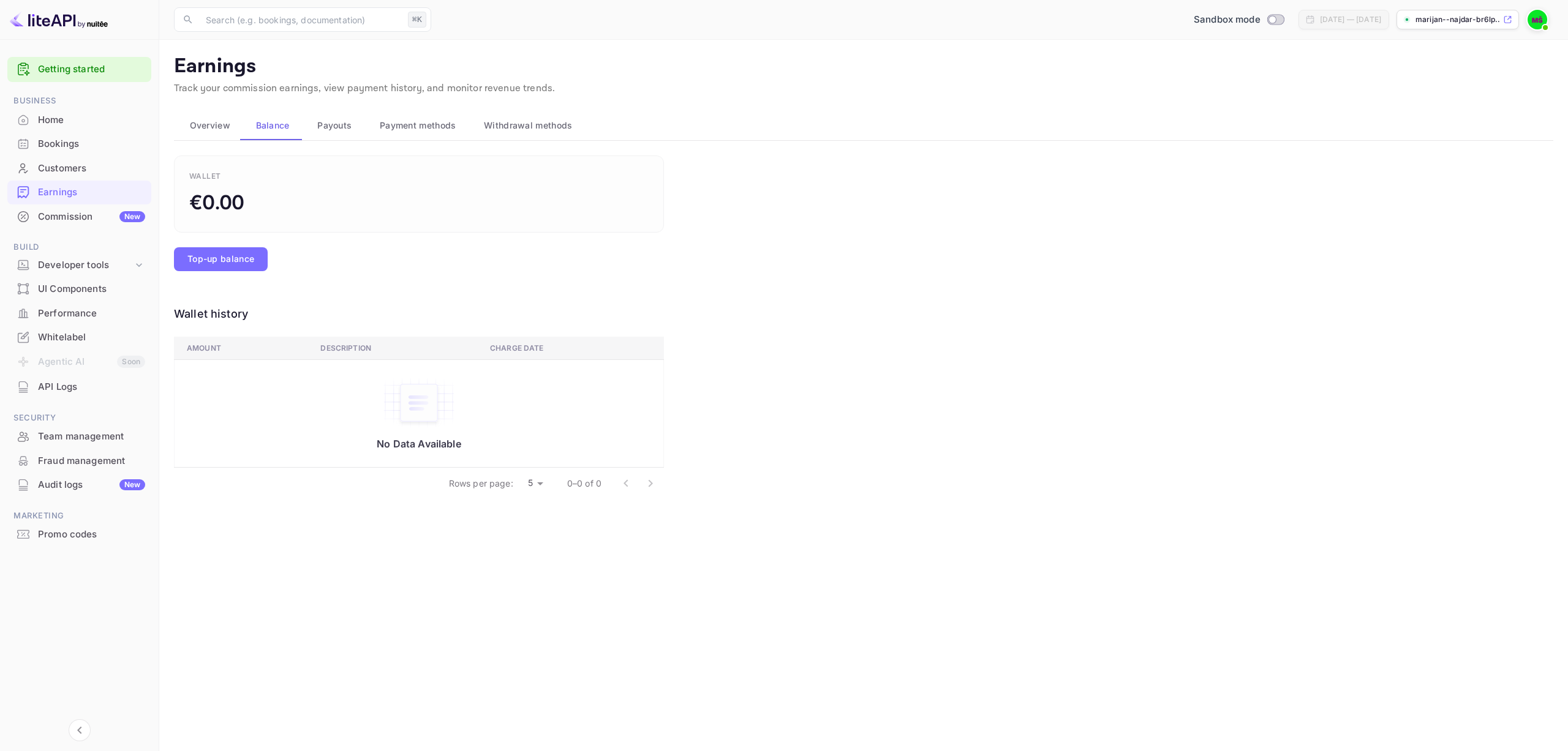
click at [340, 125] on span "Payouts" at bounding box center [334, 126] width 34 height 14
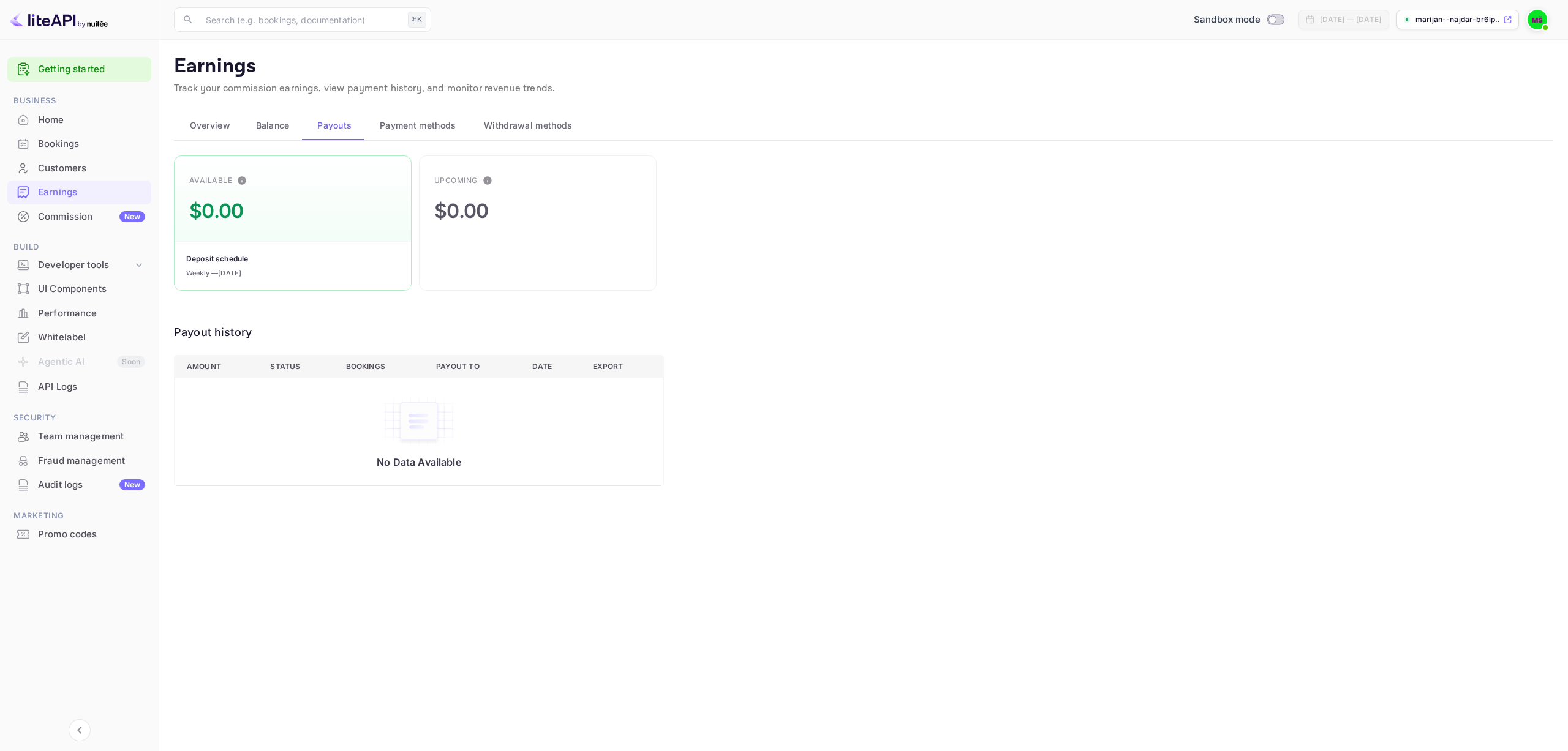
click at [405, 123] on span "Payment methods" at bounding box center [418, 126] width 77 height 14
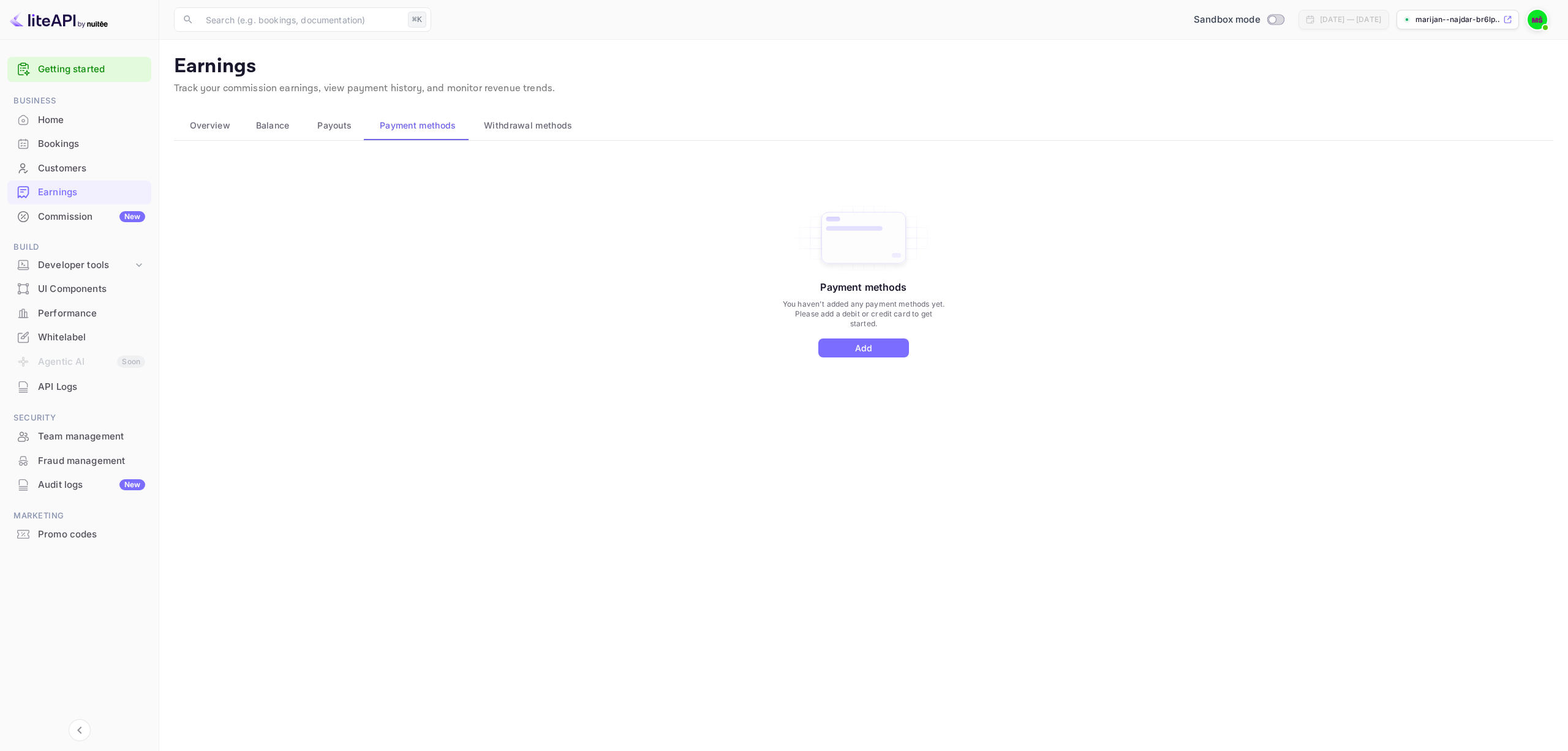
click at [558, 128] on span "Withdrawal methods" at bounding box center [527, 126] width 88 height 14
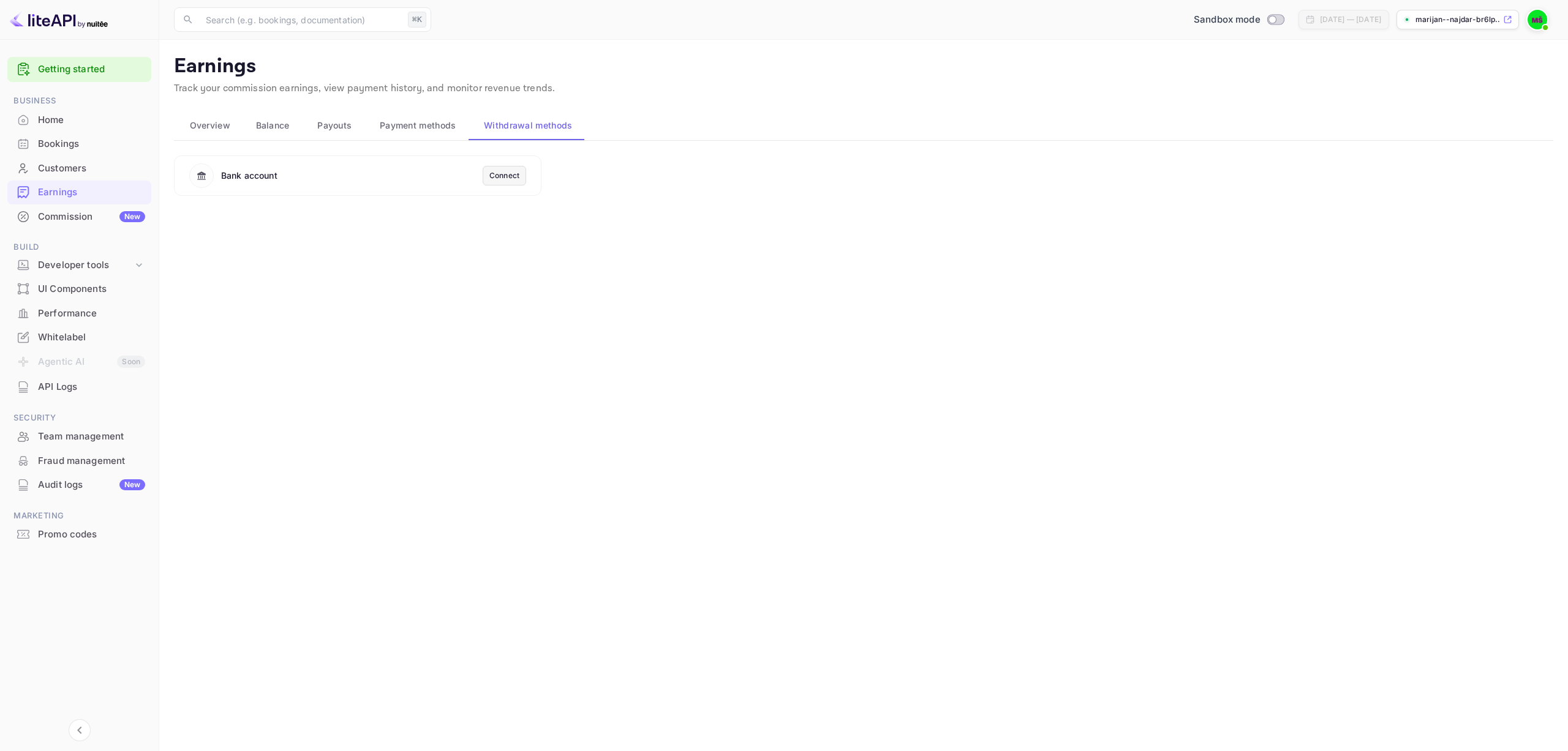
click at [54, 211] on div "Commission New" at bounding box center [91, 217] width 107 height 14
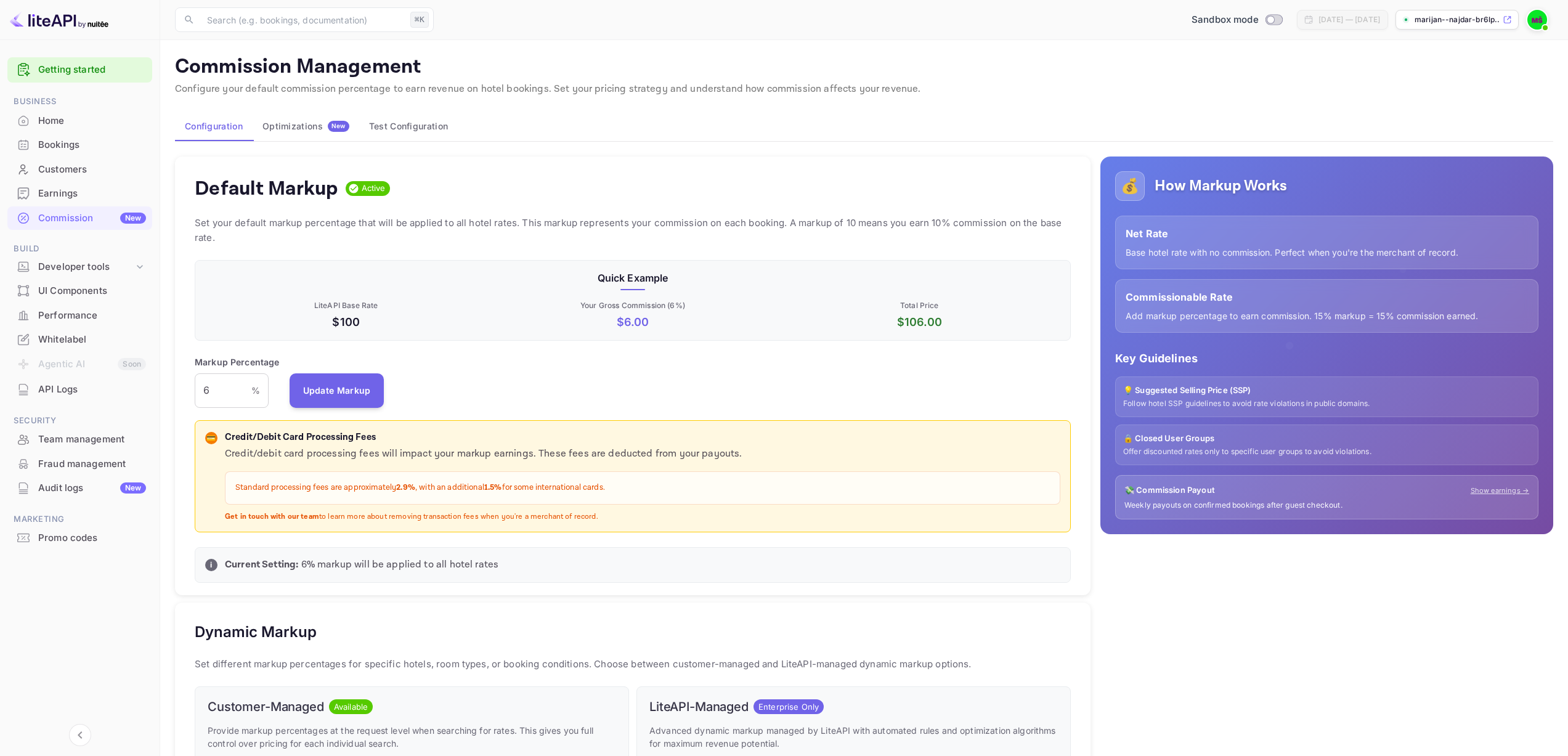
scroll to position [209, 867]
click at [440, 398] on div "Markup Percentage 6 % ​ Update Markup" at bounding box center [633, 381] width 876 height 53
click at [281, 497] on div "Standard processing fees are approximately 2.9% , with an additional 1.5% for s…" at bounding box center [642, 488] width 835 height 33
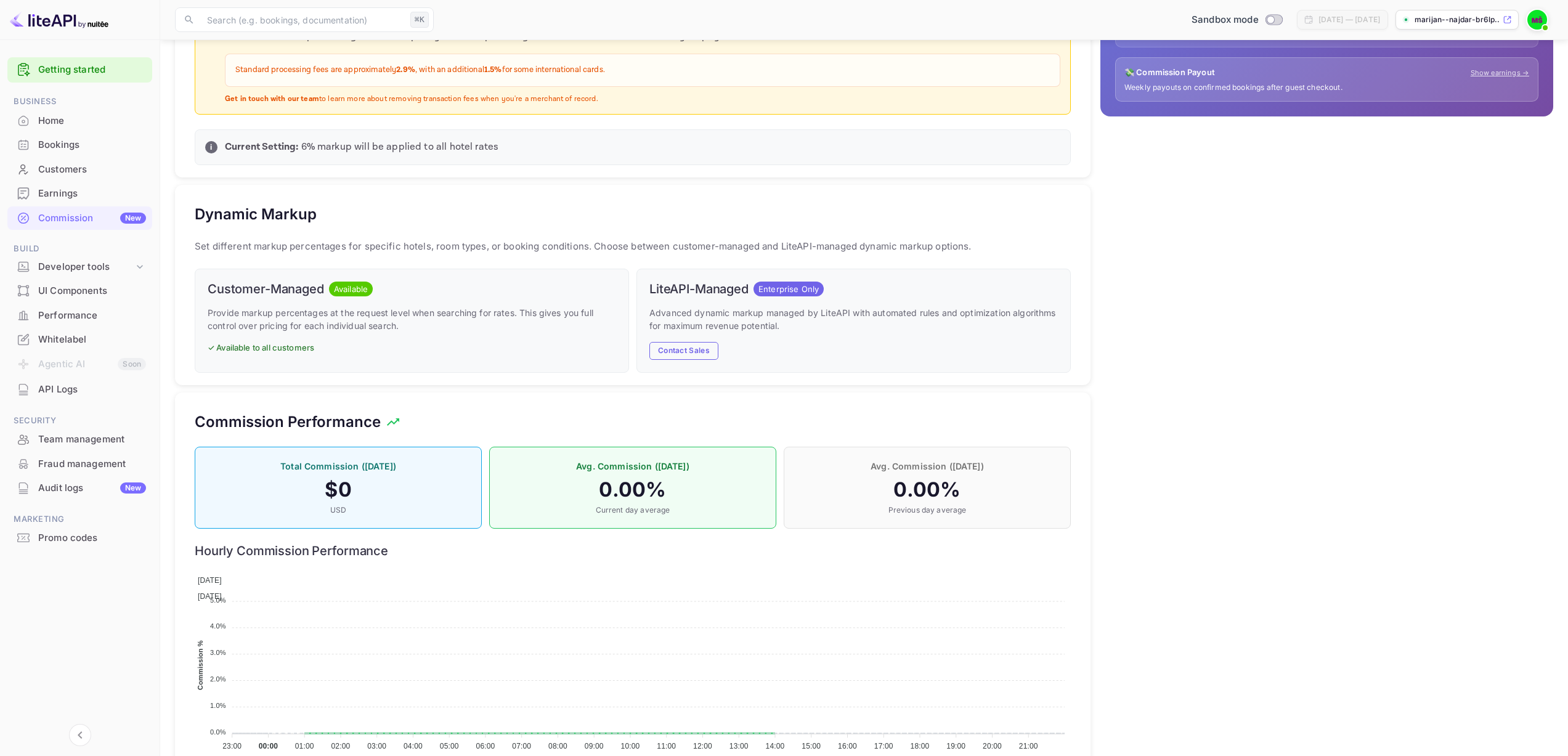
scroll to position [459, 0]
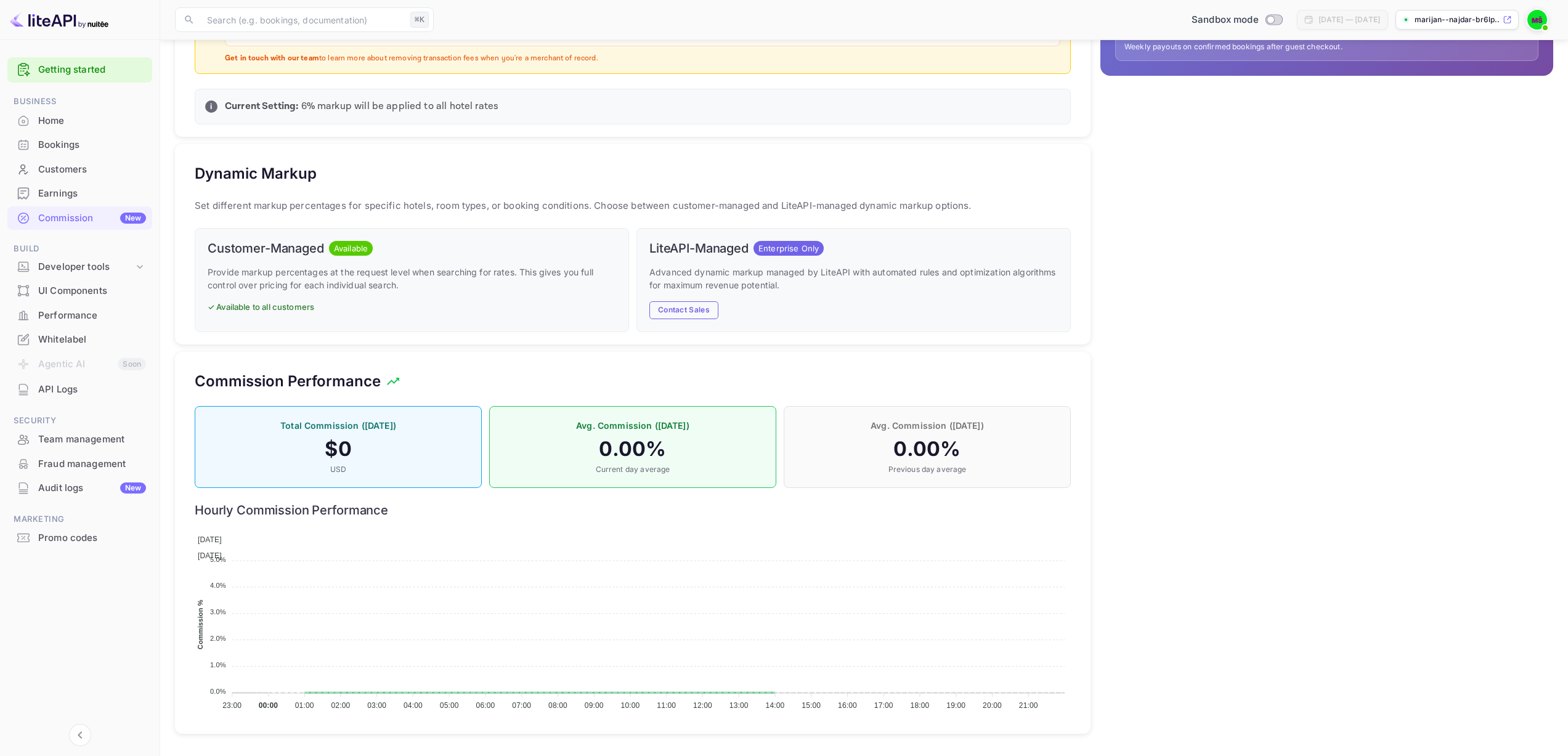
click at [771, 454] on div "Avg. Commission ([DATE]) 0.00 % Current day average" at bounding box center [633, 447] width 287 height 82
drag, startPoint x: 931, startPoint y: 446, endPoint x: 544, endPoint y: 447, distance: 387.0
click at [913, 446] on h4 "0.00 %" at bounding box center [927, 449] width 261 height 25
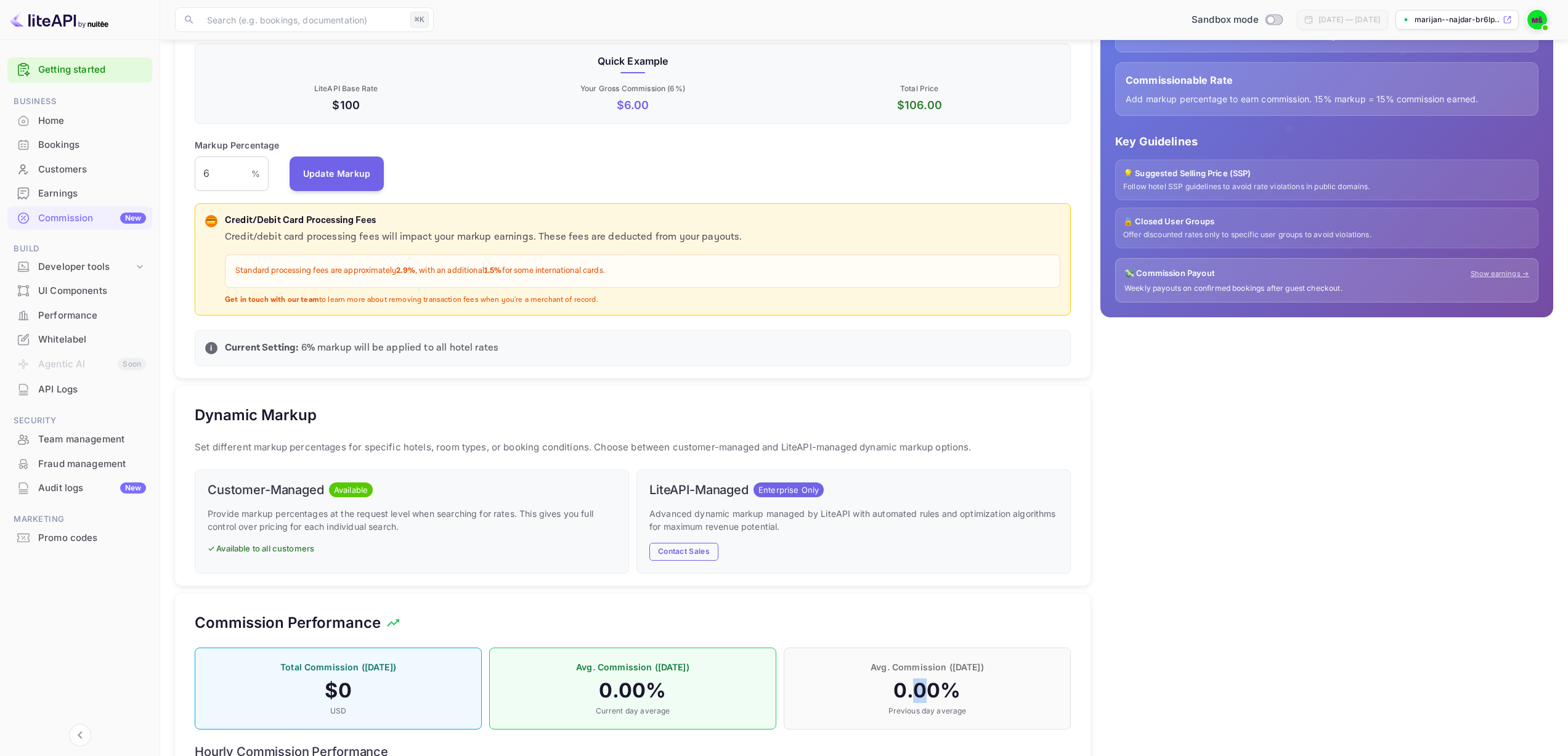
scroll to position [187, 0]
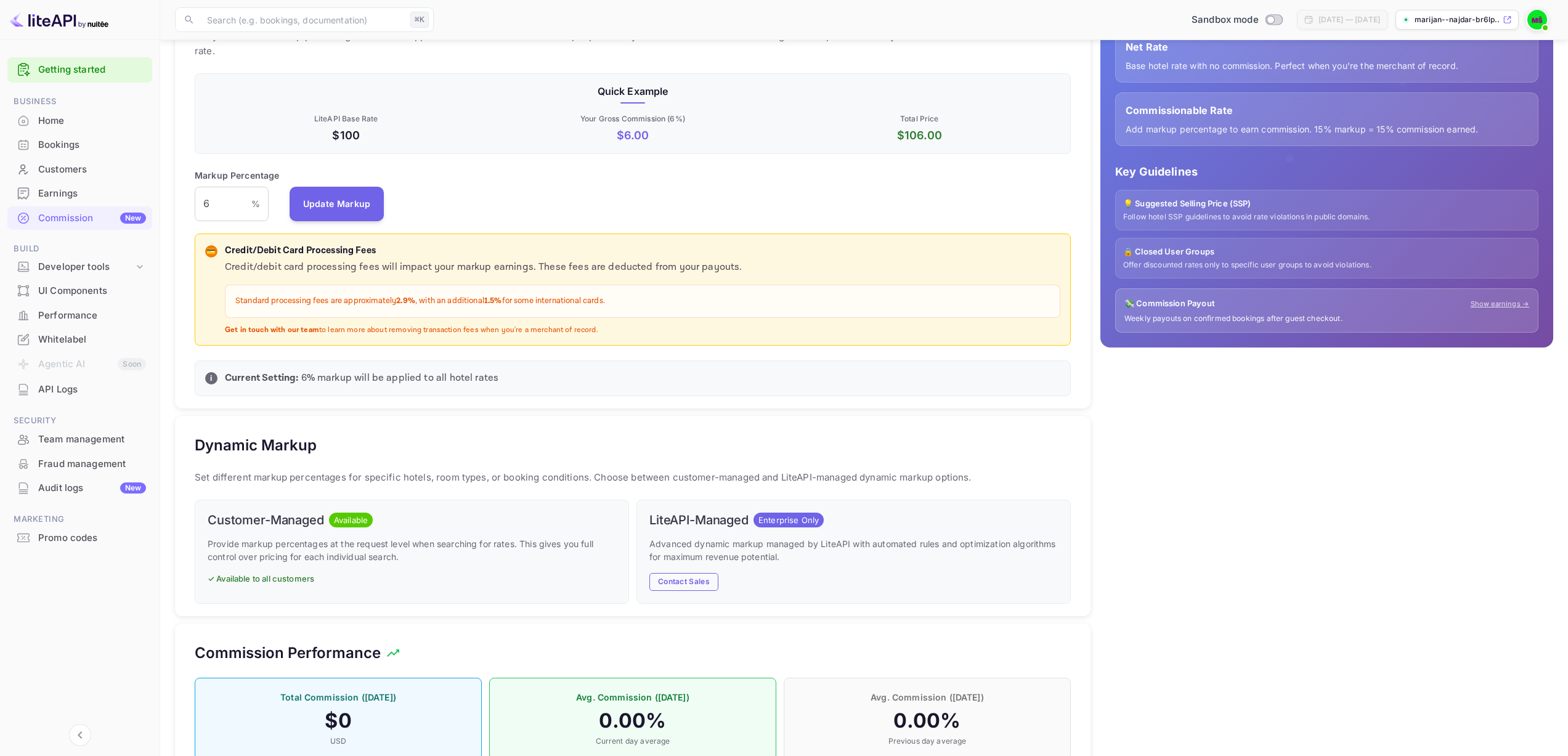
click at [695, 568] on div "Advanced dynamic markup managed by LiteAPI with automated rules and optimizatio…" at bounding box center [853, 564] width 409 height 53
click at [690, 579] on button "Contact Sales" at bounding box center [684, 582] width 69 height 18
